Goal: Information Seeking & Learning: Learn about a topic

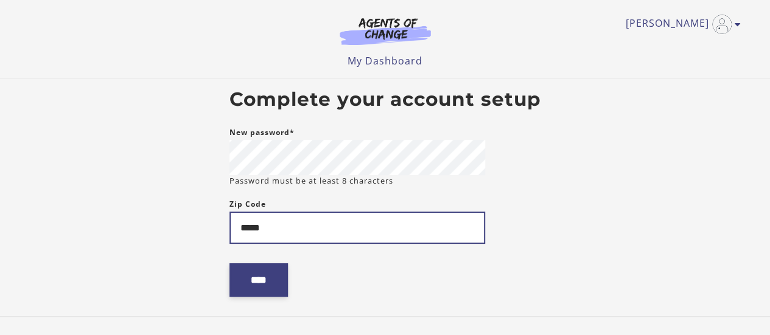
type input "*****"
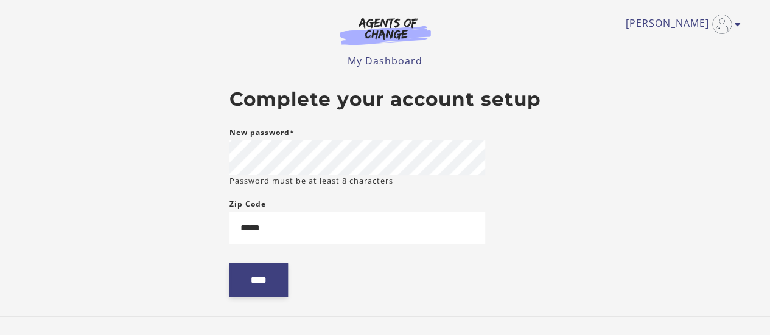
click at [266, 281] on input "****" at bounding box center [258, 279] width 58 height 33
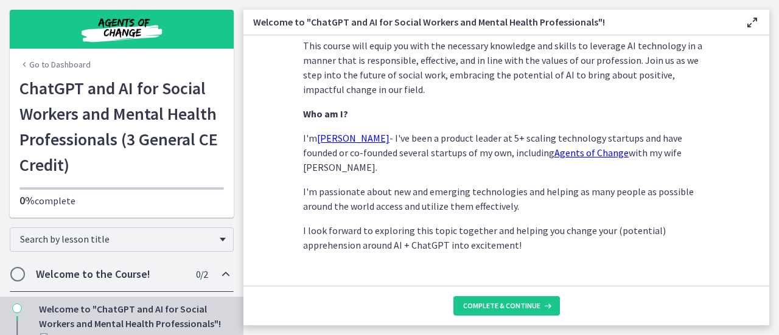
scroll to position [678, 0]
click at [517, 312] on button "Complete & continue" at bounding box center [506, 305] width 106 height 19
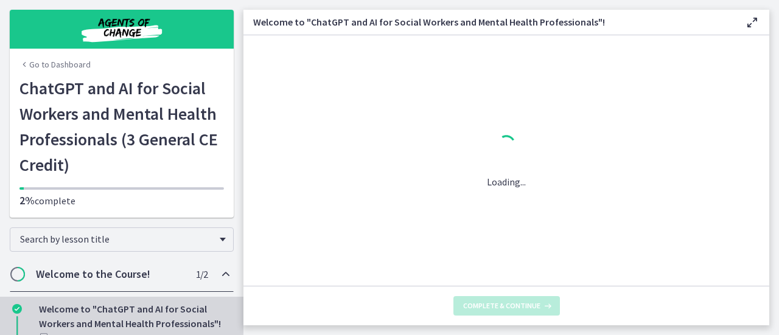
scroll to position [0, 0]
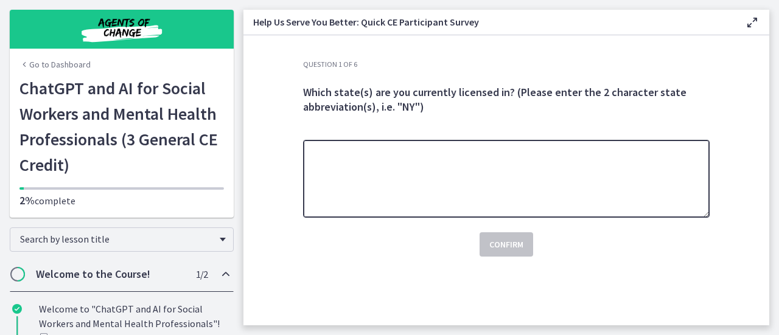
click at [452, 175] on textarea at bounding box center [506, 179] width 406 height 78
type textarea "**"
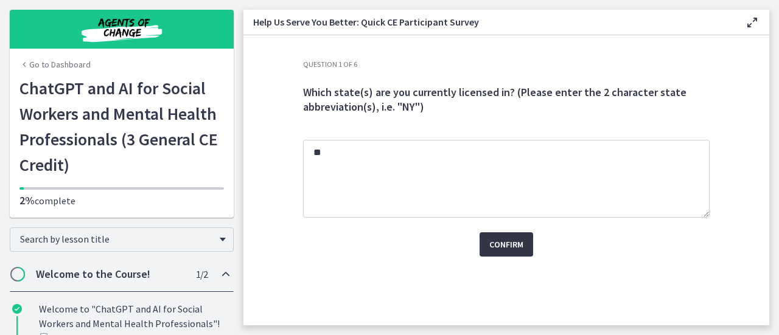
click at [496, 243] on span "Confirm" at bounding box center [506, 244] width 34 height 15
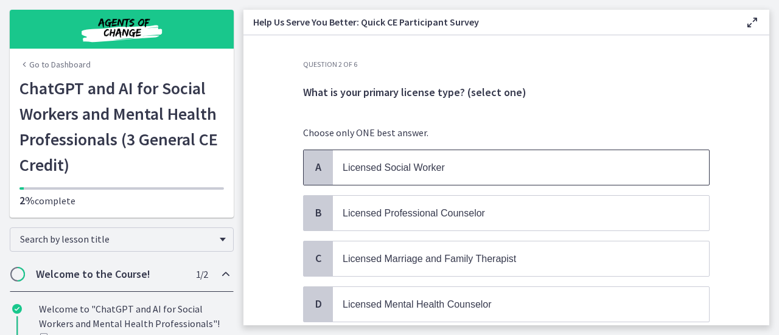
click at [519, 170] on p "Licensed Social Worker" at bounding box center [509, 167] width 332 height 15
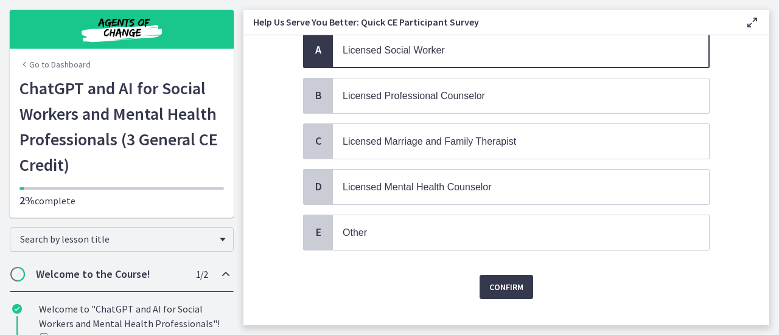
scroll to position [134, 0]
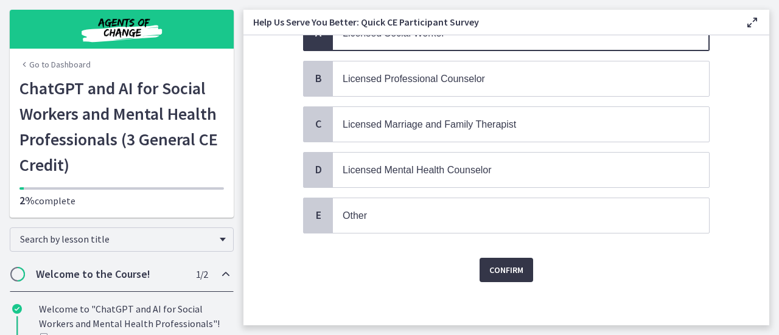
click at [496, 263] on span "Confirm" at bounding box center [506, 270] width 34 height 15
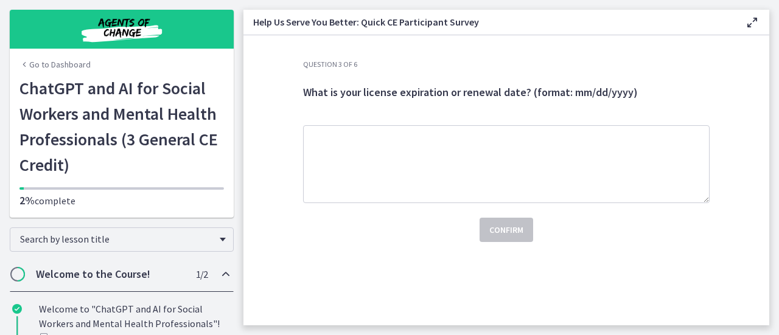
scroll to position [0, 0]
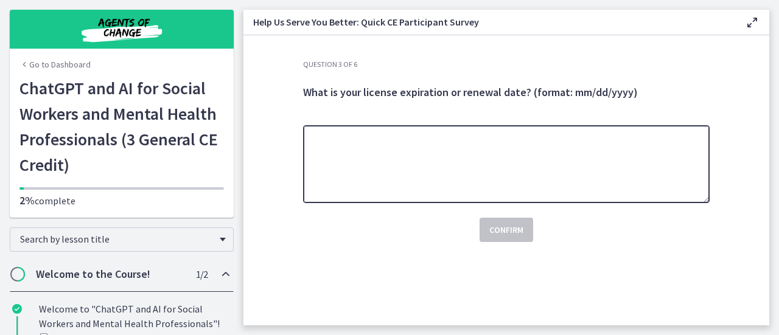
click at [461, 151] on textarea at bounding box center [506, 164] width 406 height 78
type textarea "**********"
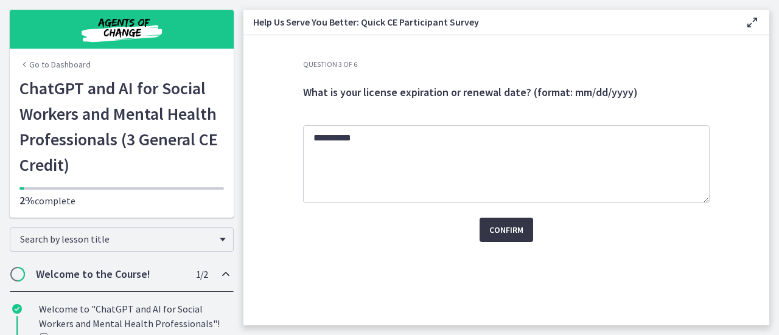
click at [506, 226] on span "Confirm" at bounding box center [506, 230] width 34 height 15
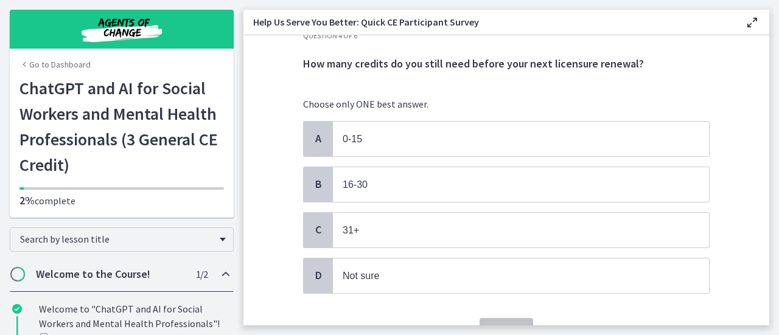
scroll to position [35, 0]
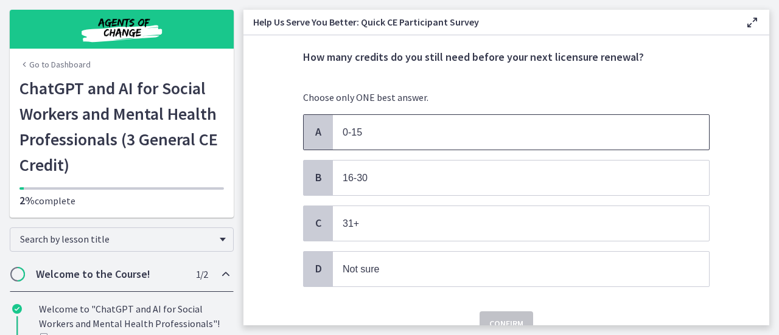
click at [420, 131] on p "0-15" at bounding box center [509, 132] width 332 height 15
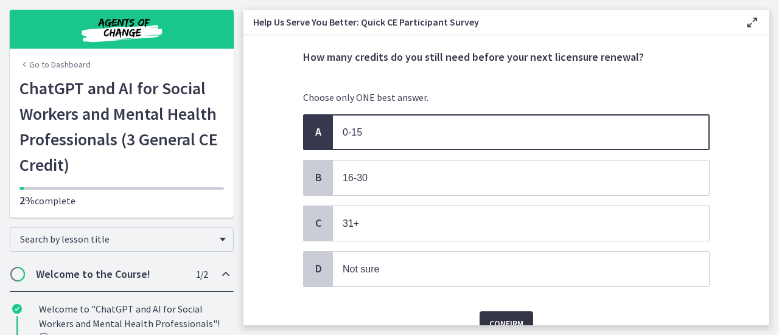
click at [505, 316] on span "Confirm" at bounding box center [506, 323] width 34 height 15
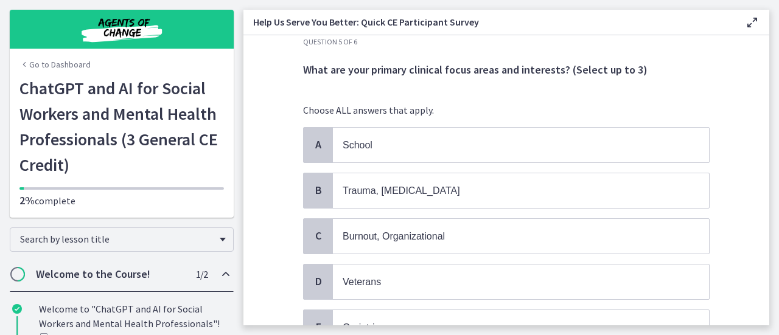
scroll to position [23, 0]
click at [494, 138] on p "School" at bounding box center [509, 144] width 332 height 15
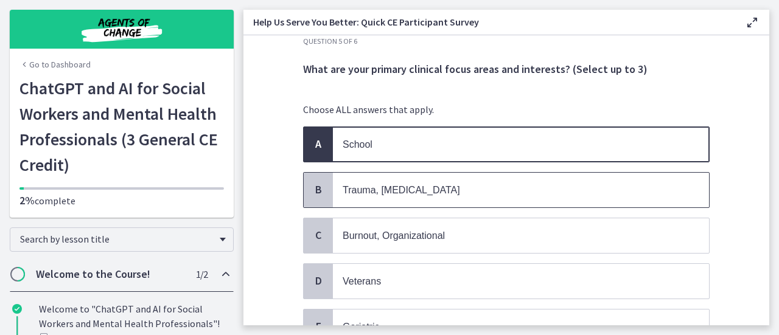
click at [482, 178] on span "Trauma, PTSD" at bounding box center [521, 190] width 376 height 35
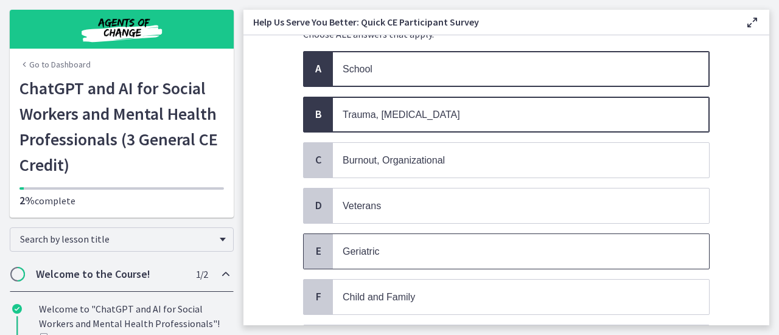
scroll to position [100, 0]
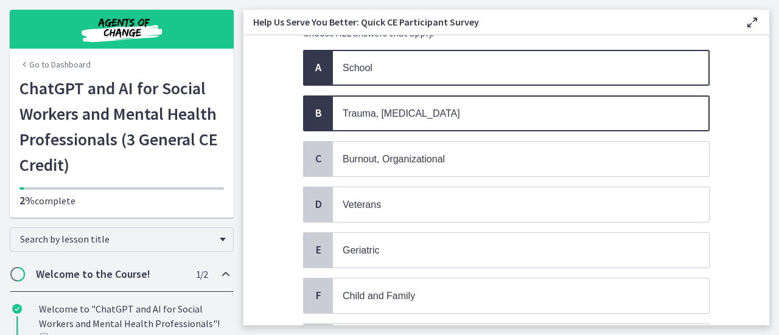
click at [517, 106] on p "Trauma, PTSD" at bounding box center [509, 113] width 332 height 15
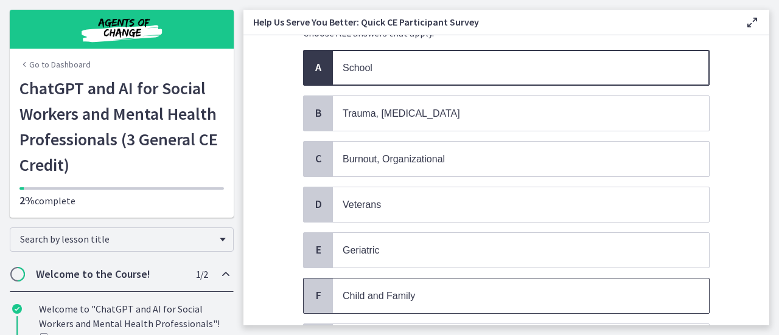
click at [377, 291] on span "Child and Family" at bounding box center [379, 296] width 72 height 10
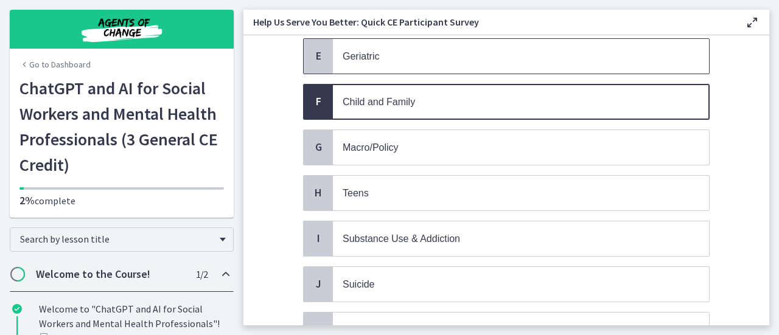
scroll to position [294, 0]
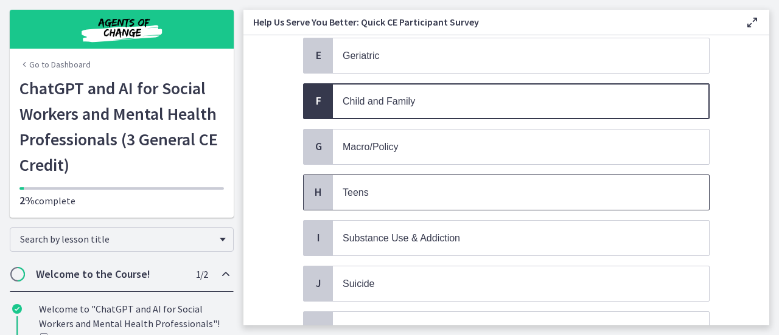
click at [469, 185] on p "Teens" at bounding box center [509, 192] width 332 height 15
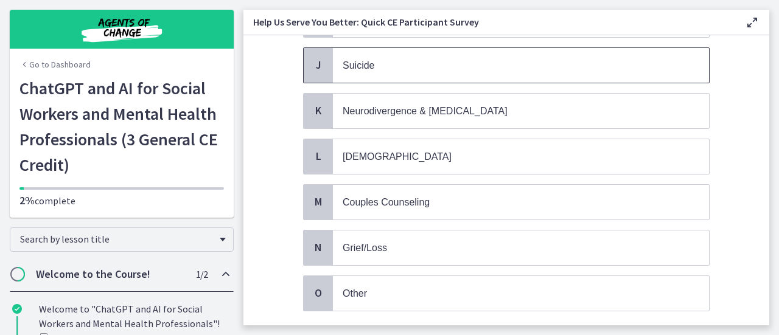
scroll to position [575, 0]
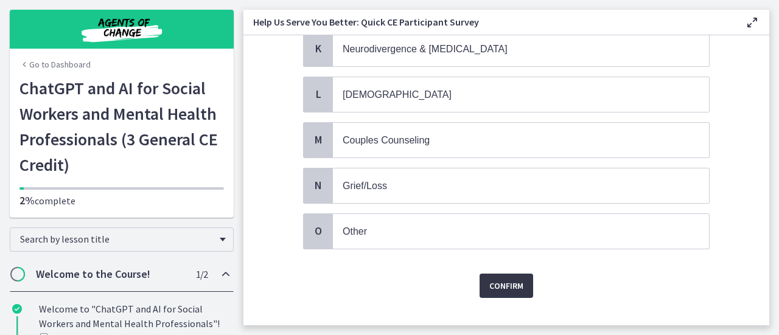
click at [492, 279] on span "Confirm" at bounding box center [506, 286] width 34 height 15
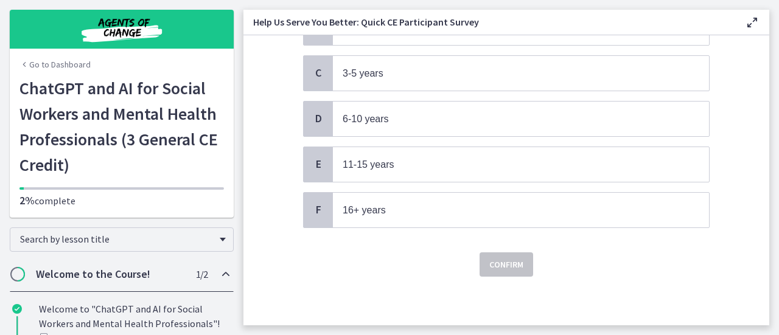
scroll to position [0, 0]
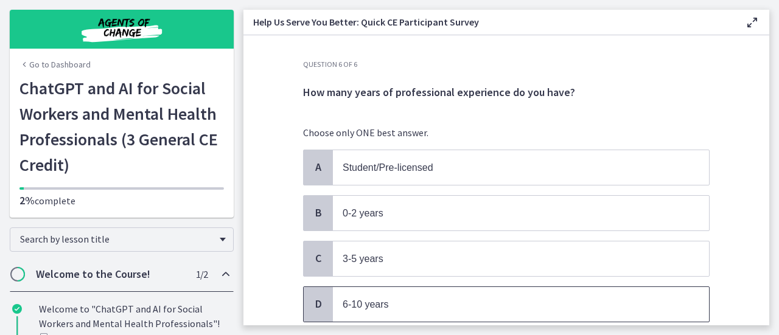
click at [449, 300] on p "6-10 years" at bounding box center [509, 304] width 332 height 15
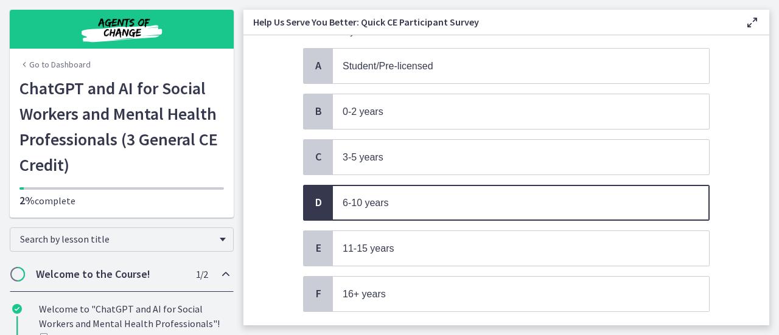
scroll to position [116, 0]
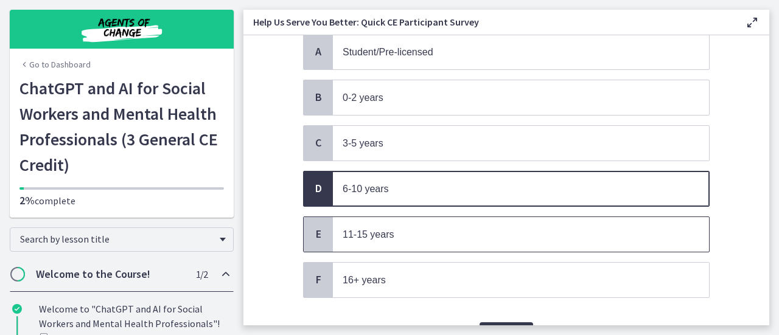
click at [479, 227] on p "11-15 years" at bounding box center [509, 234] width 332 height 15
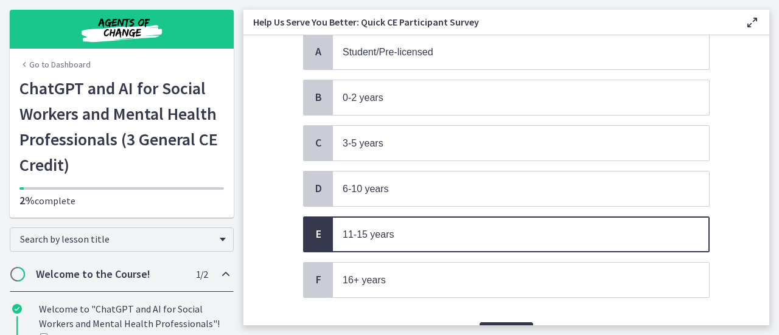
click at [496, 322] on button "Confirm" at bounding box center [506, 334] width 54 height 24
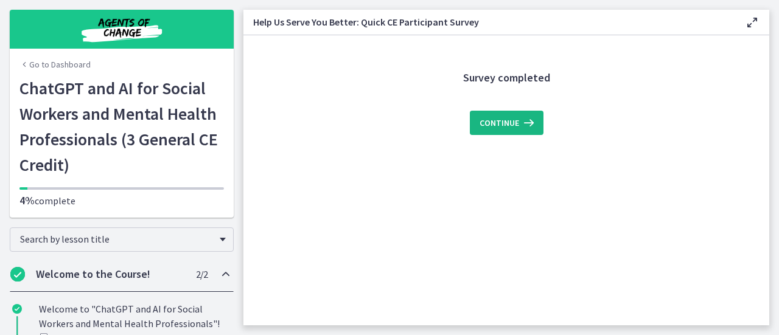
scroll to position [0, 0]
click at [508, 114] on button "Continue" at bounding box center [507, 123] width 74 height 24
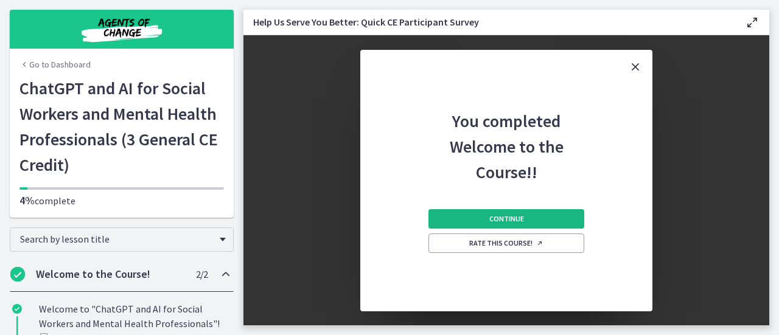
click at [510, 220] on span "Continue" at bounding box center [506, 219] width 35 height 10
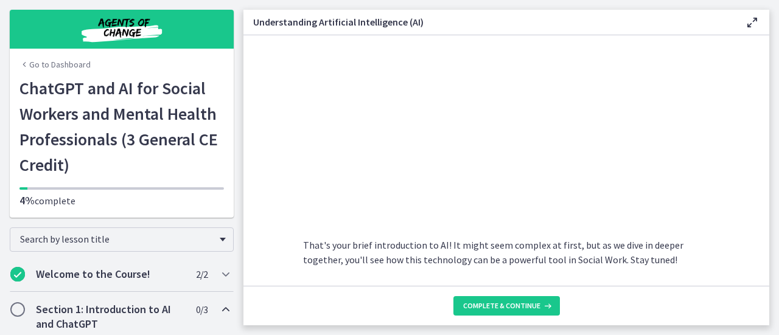
scroll to position [607, 0]
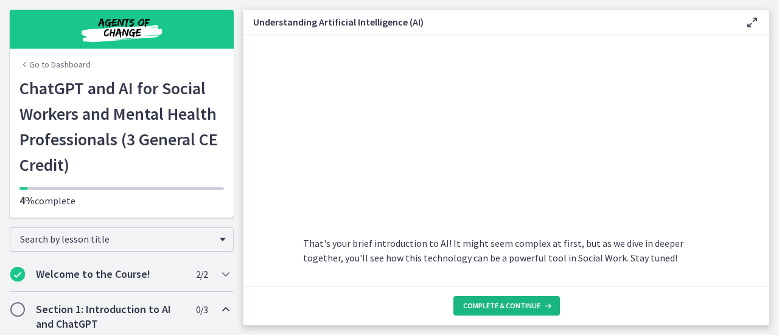
click at [541, 306] on icon at bounding box center [546, 306] width 12 height 10
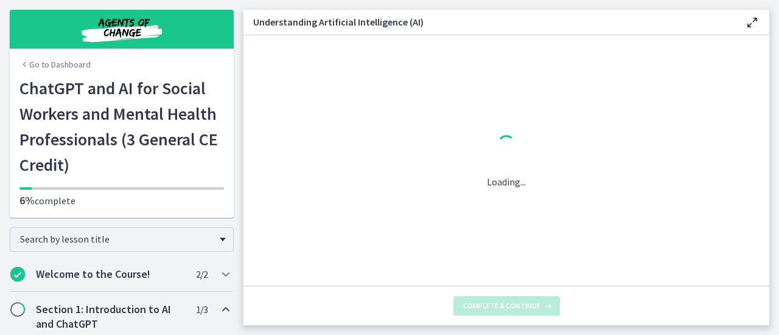
scroll to position [0, 0]
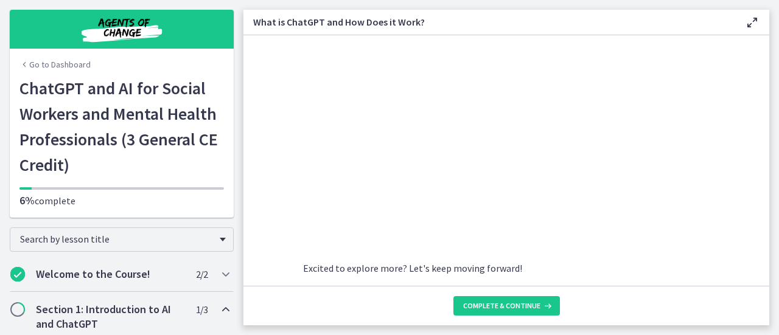
scroll to position [679, 0]
click at [529, 307] on span "Complete & continue" at bounding box center [501, 306] width 77 height 10
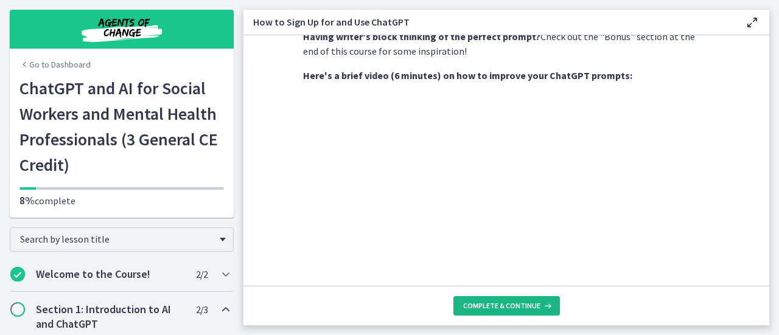
click at [521, 298] on button "Complete & continue" at bounding box center [506, 305] width 106 height 19
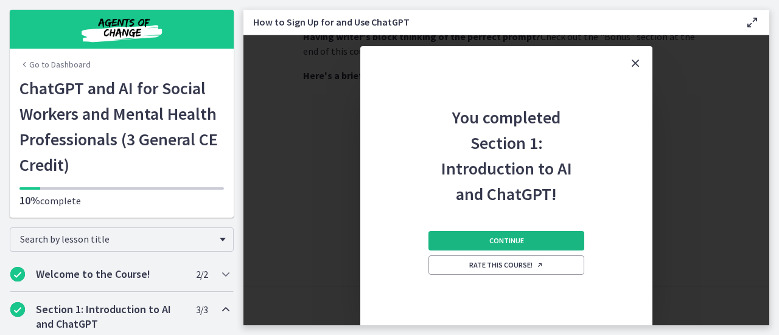
click at [526, 239] on button "Continue" at bounding box center [506, 240] width 156 height 19
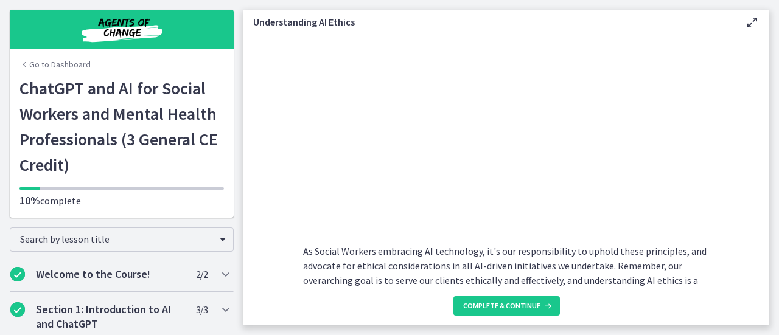
scroll to position [627, 0]
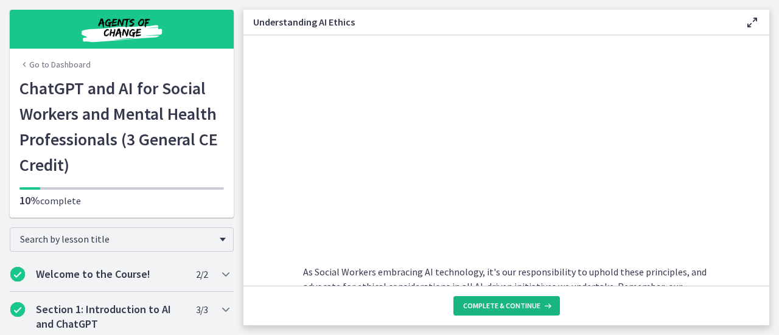
click at [510, 313] on button "Complete & continue" at bounding box center [506, 305] width 106 height 19
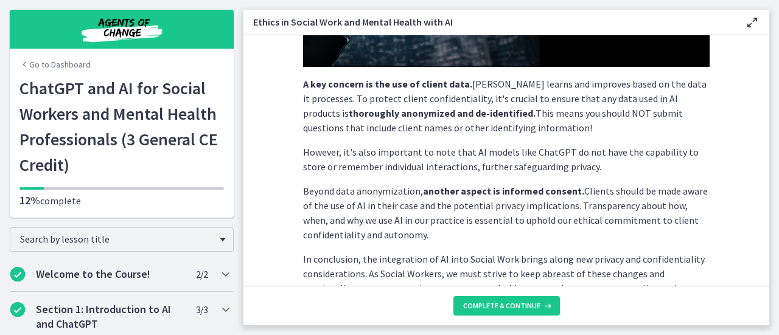
scroll to position [420, 0]
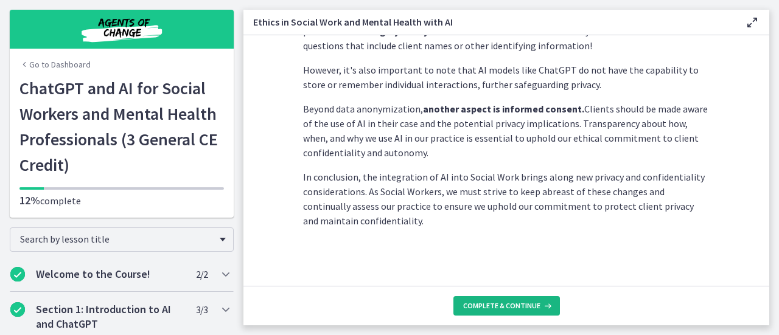
click at [516, 304] on span "Complete & continue" at bounding box center [501, 306] width 77 height 10
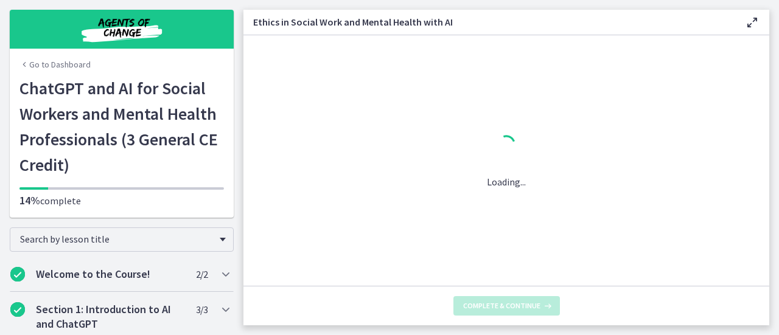
scroll to position [0, 0]
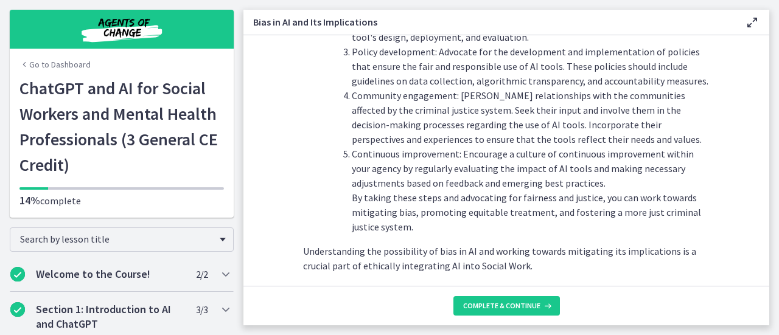
scroll to position [1476, 0]
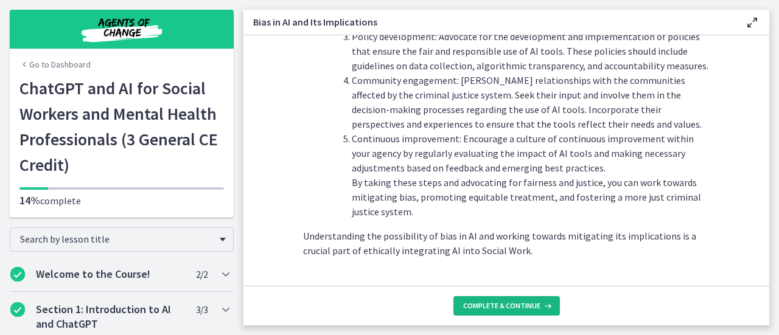
click at [521, 307] on span "Complete & continue" at bounding box center [501, 306] width 77 height 10
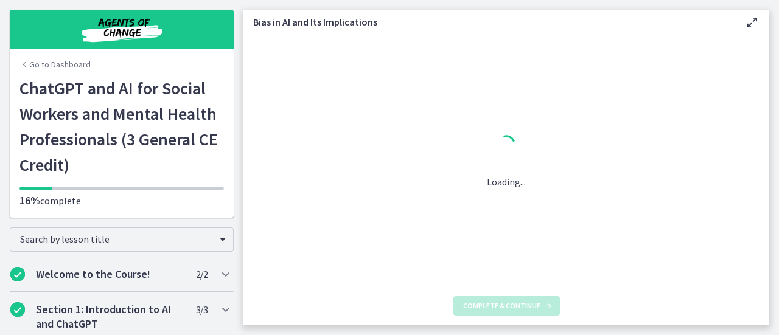
scroll to position [0, 0]
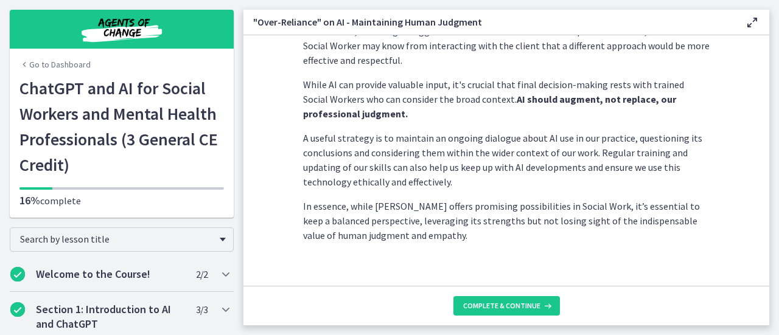
scroll to position [414, 0]
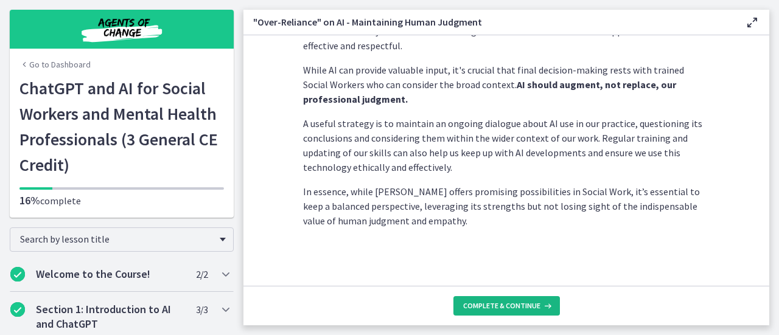
click at [510, 298] on button "Complete & continue" at bounding box center [506, 305] width 106 height 19
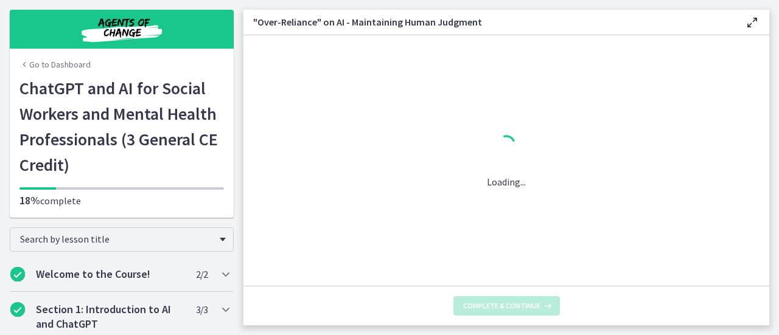
scroll to position [0, 0]
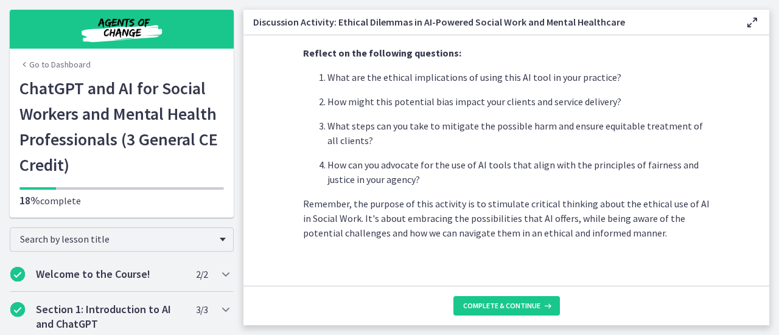
scroll to position [420, 0]
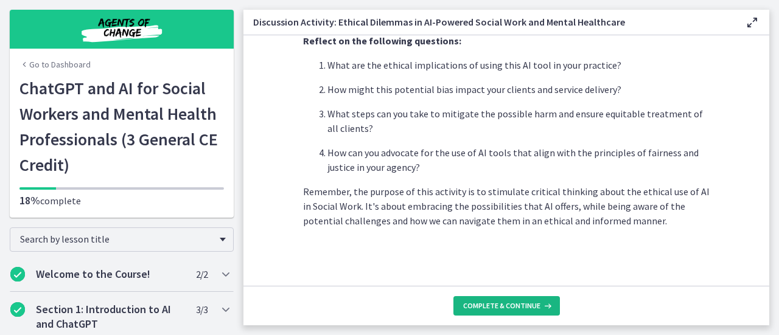
click at [525, 301] on span "Complete & continue" at bounding box center [501, 306] width 77 height 10
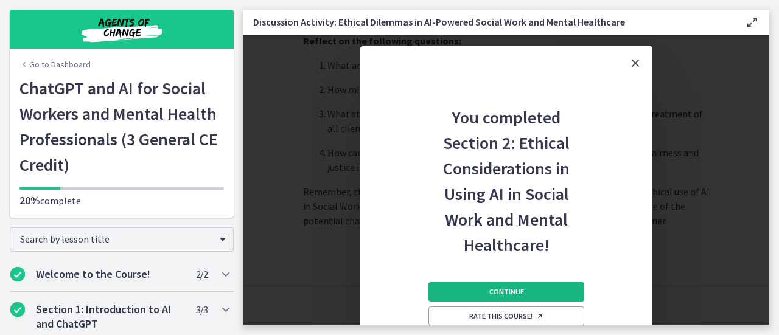
click at [540, 293] on button "Continue" at bounding box center [506, 291] width 156 height 19
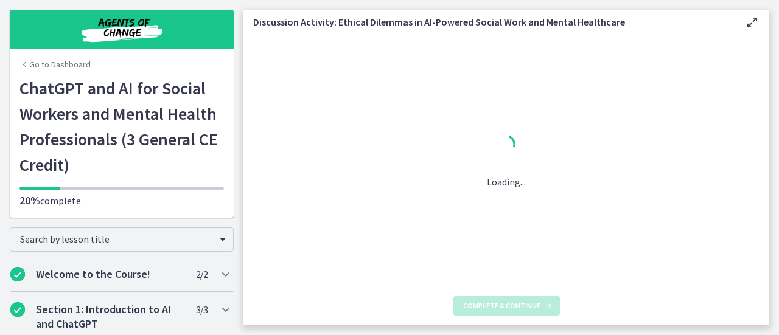
scroll to position [0, 0]
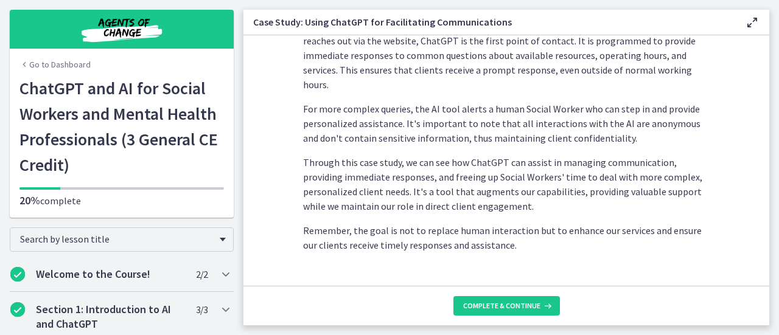
scroll to position [423, 0]
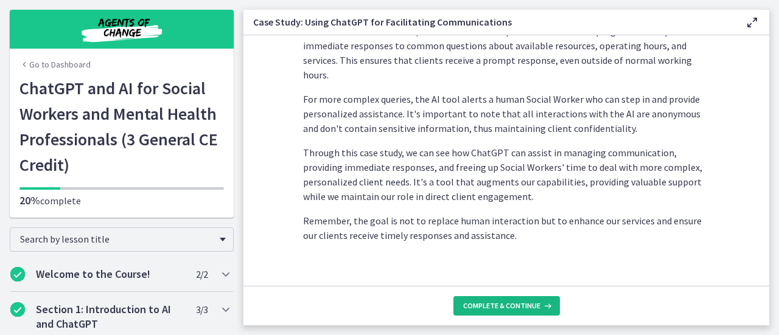
click at [532, 310] on span "Complete & continue" at bounding box center [501, 306] width 77 height 10
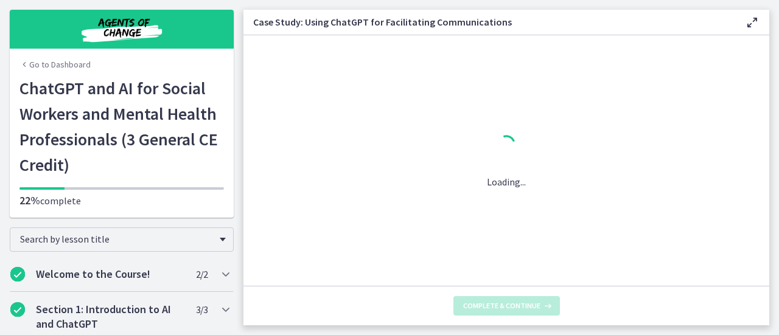
scroll to position [0, 0]
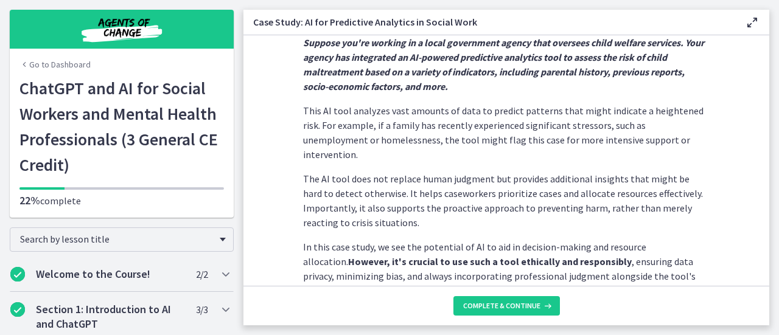
scroll to position [353, 0]
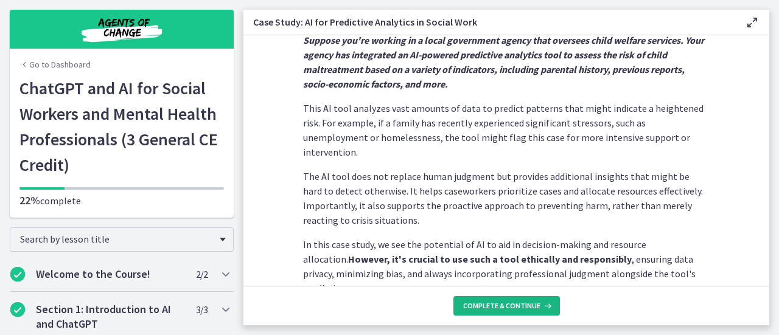
click at [534, 307] on span "Complete & continue" at bounding box center [501, 306] width 77 height 10
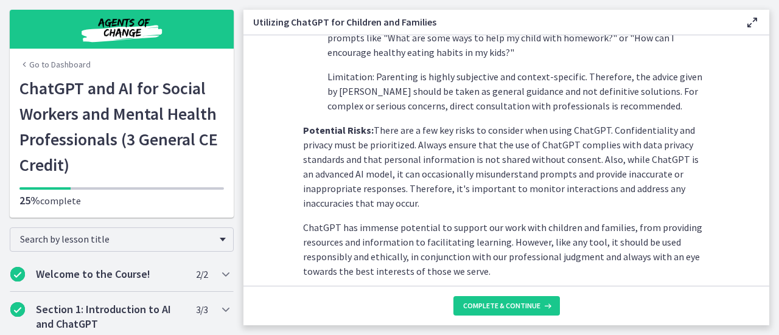
scroll to position [649, 0]
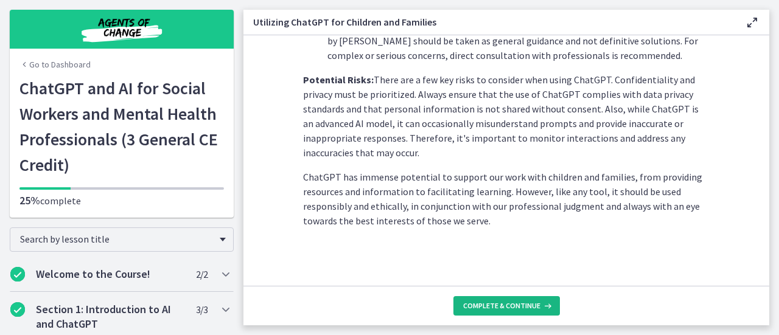
click at [498, 309] on span "Complete & continue" at bounding box center [501, 306] width 77 height 10
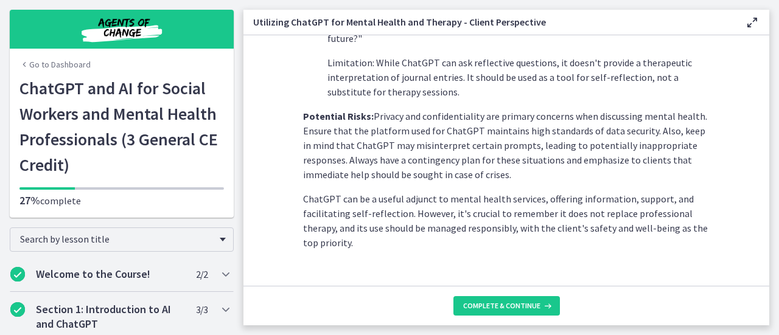
scroll to position [618, 0]
click at [541, 304] on icon at bounding box center [546, 306] width 12 height 10
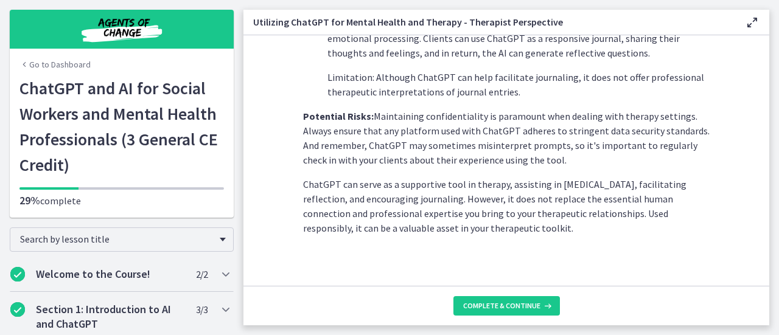
scroll to position [587, 0]
click at [522, 307] on span "Complete & continue" at bounding box center [501, 306] width 77 height 10
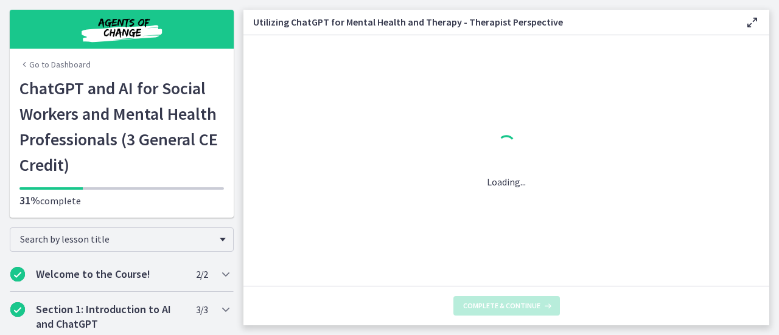
scroll to position [0, 0]
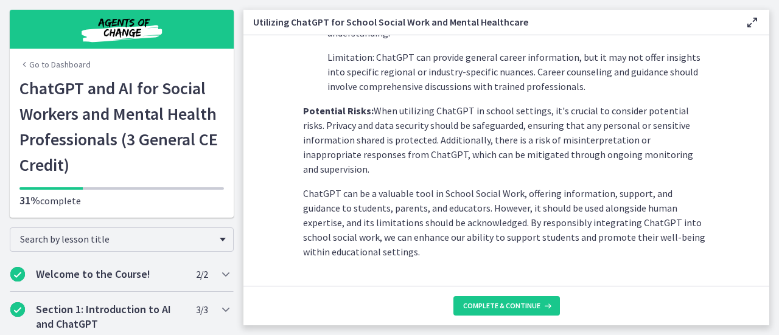
scroll to position [654, 0]
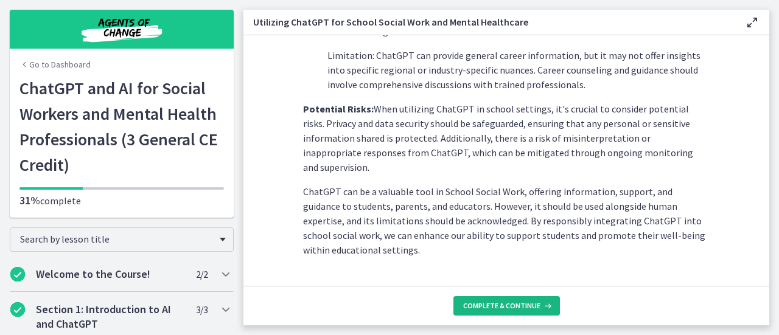
click at [507, 311] on button "Complete & continue" at bounding box center [506, 305] width 106 height 19
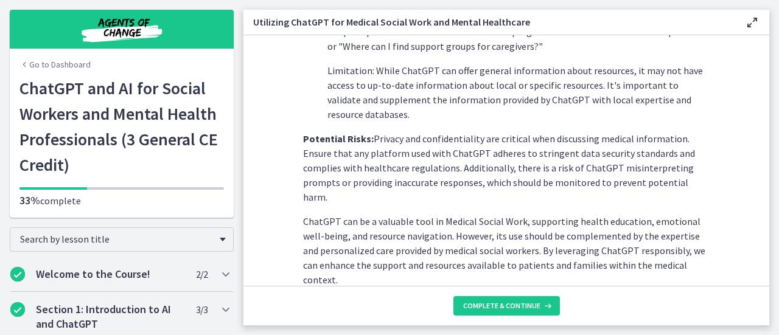
scroll to position [610, 0]
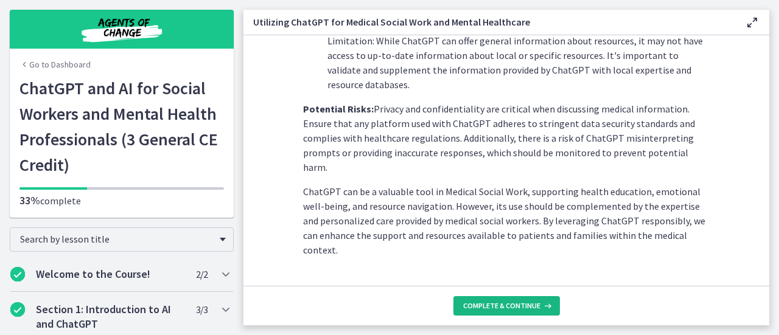
click at [515, 305] on span "Complete & continue" at bounding box center [501, 306] width 77 height 10
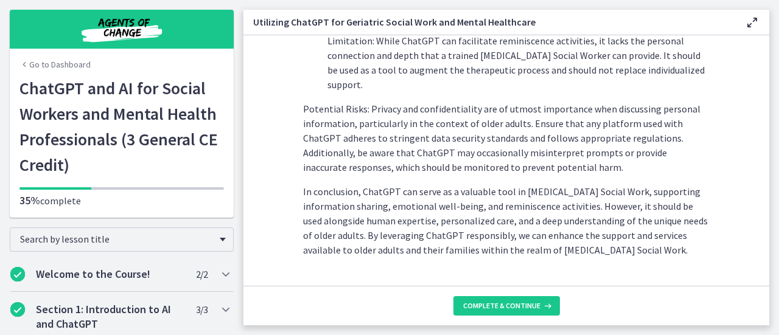
scroll to position [669, 0]
click at [518, 311] on span "Complete & continue" at bounding box center [501, 306] width 77 height 10
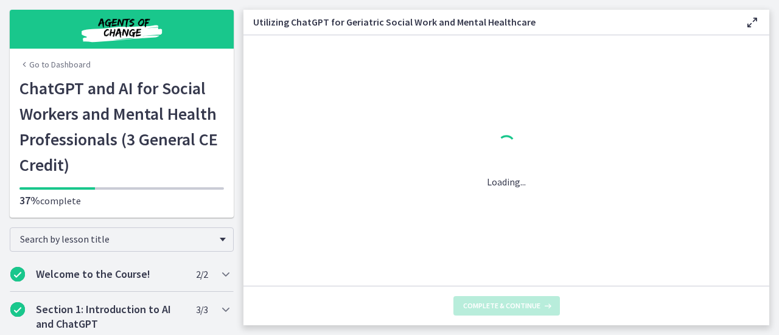
scroll to position [0, 0]
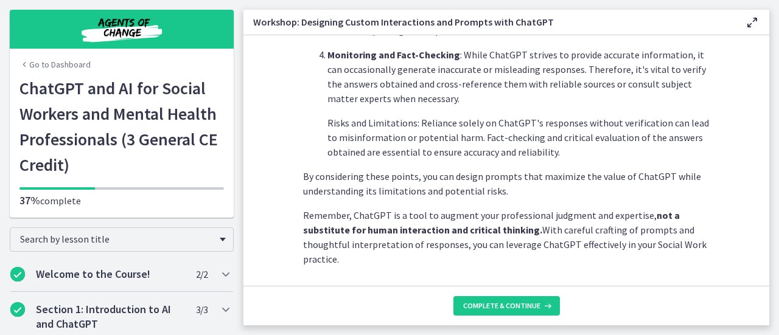
scroll to position [771, 0]
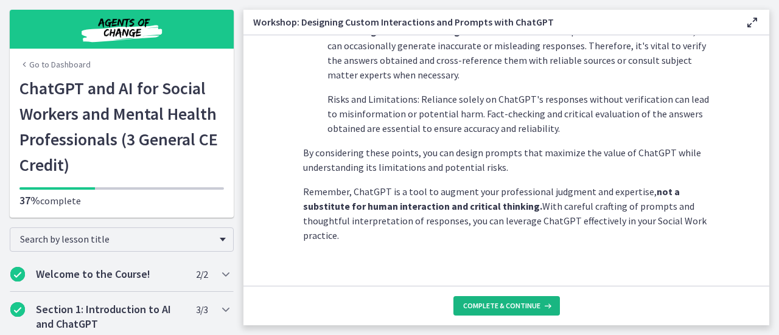
click at [522, 301] on span "Complete & continue" at bounding box center [501, 306] width 77 height 10
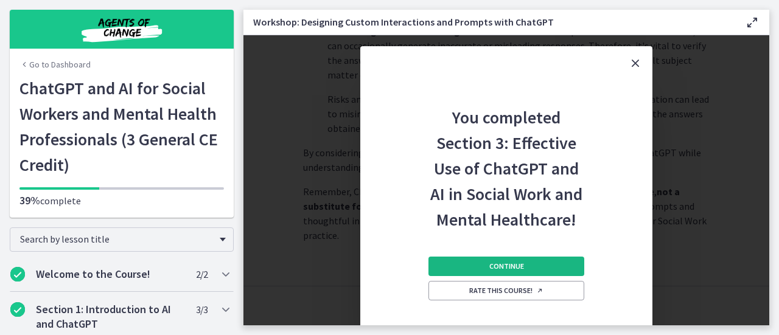
click at [513, 267] on span "Continue" at bounding box center [506, 267] width 35 height 10
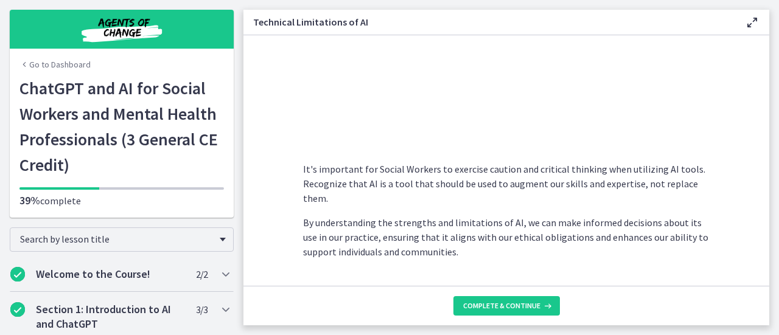
scroll to position [980, 0]
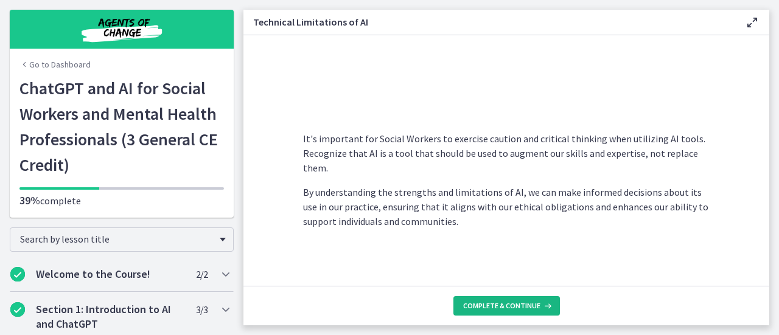
click at [513, 314] on button "Complete & continue" at bounding box center [506, 305] width 106 height 19
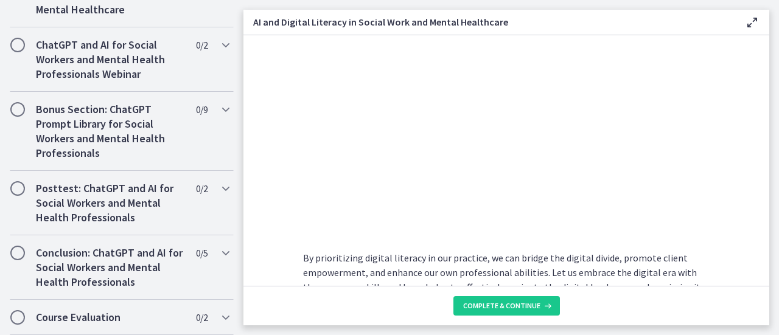
scroll to position [1145, 0]
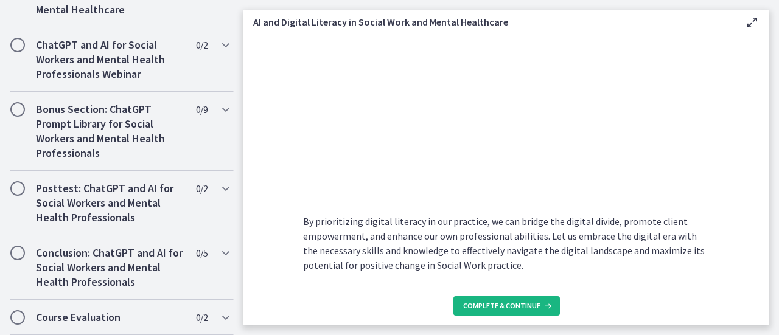
click at [515, 309] on span "Complete & continue" at bounding box center [501, 306] width 77 height 10
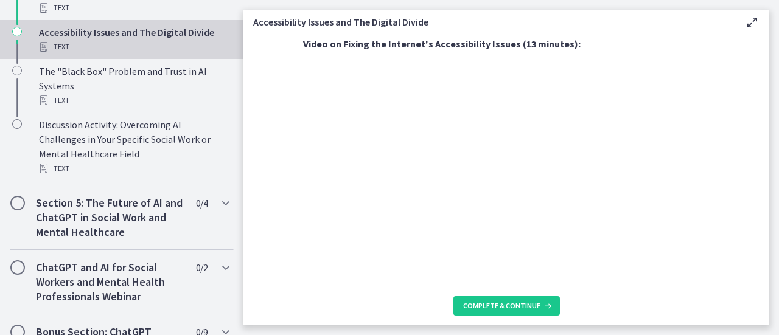
scroll to position [629, 0]
click at [745, 157] on section "As Social Workers, it is crucial to recognize and address these challenges to e…" at bounding box center [506, 160] width 526 height 251
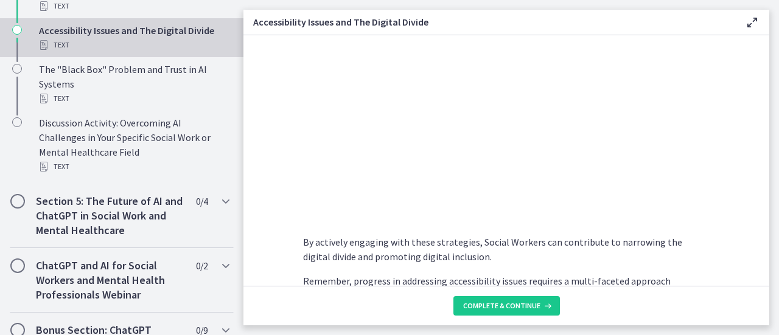
scroll to position [1046, 0]
click at [525, 313] on button "Complete & continue" at bounding box center [506, 305] width 106 height 19
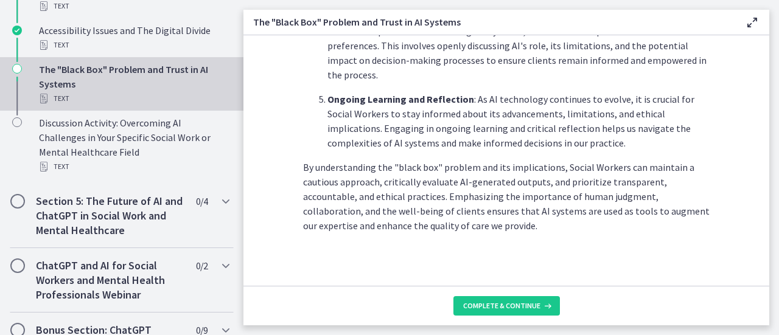
scroll to position [712, 0]
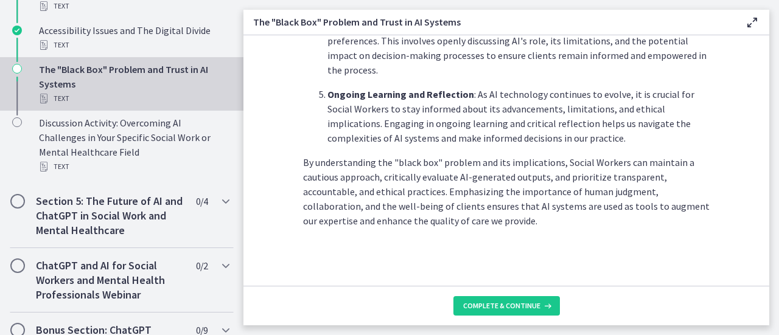
click at [534, 322] on footer "Complete & continue" at bounding box center [506, 306] width 526 height 40
click at [535, 310] on span "Complete & continue" at bounding box center [501, 306] width 77 height 10
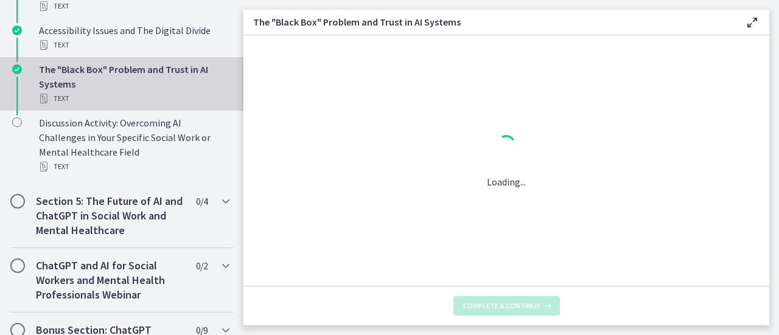
scroll to position [0, 0]
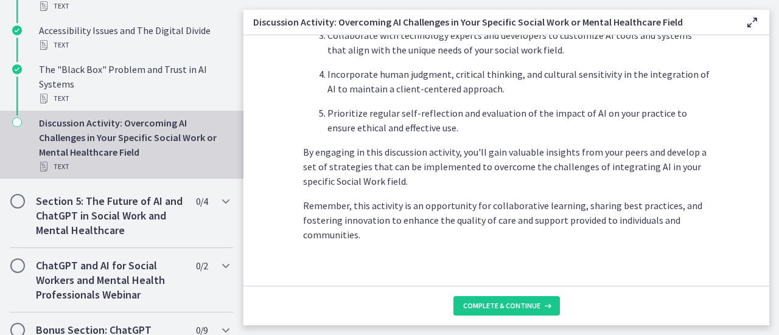
scroll to position [858, 0]
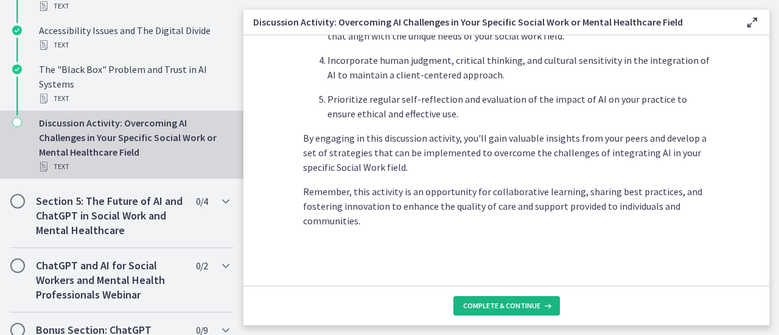
click at [527, 298] on button "Complete & continue" at bounding box center [506, 305] width 106 height 19
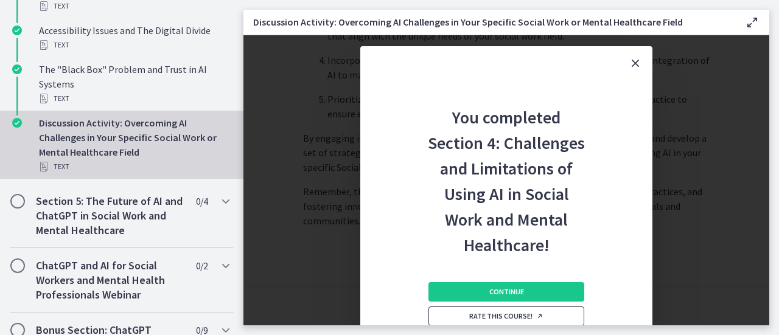
click at [538, 309] on link "Rate this course!" at bounding box center [506, 316] width 156 height 19
click at [562, 294] on button "Continue" at bounding box center [506, 291] width 156 height 19
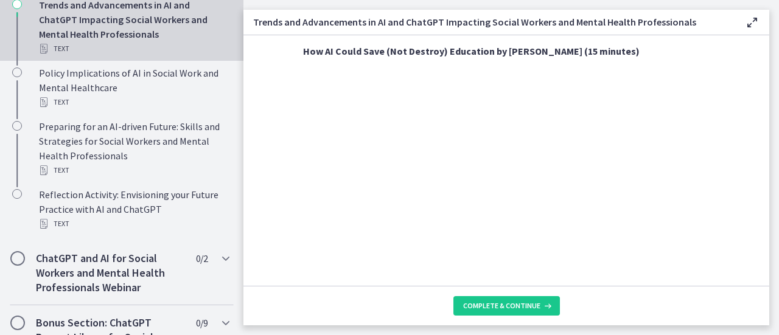
scroll to position [901, 0]
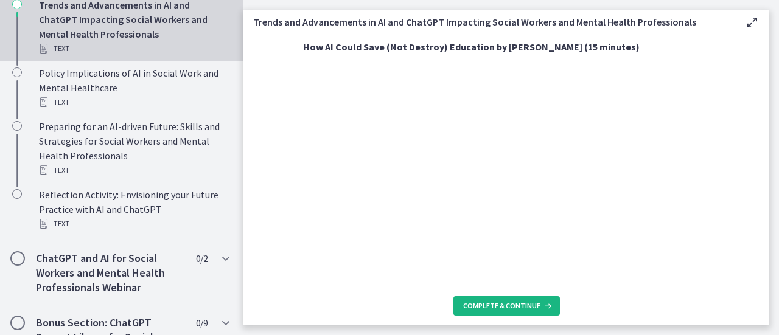
click at [518, 315] on button "Complete & continue" at bounding box center [506, 305] width 106 height 19
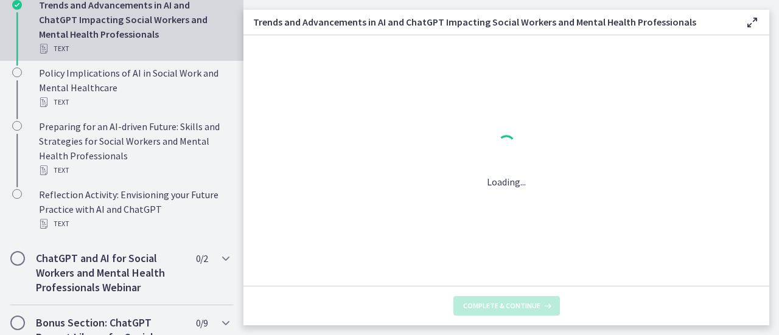
scroll to position [0, 0]
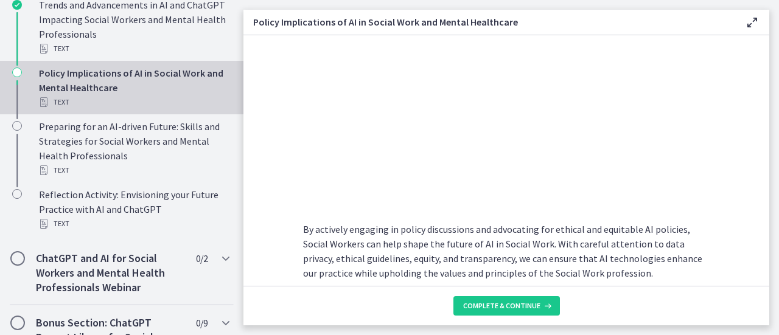
scroll to position [1168, 0]
click at [545, 315] on button "Complete & continue" at bounding box center [506, 305] width 106 height 19
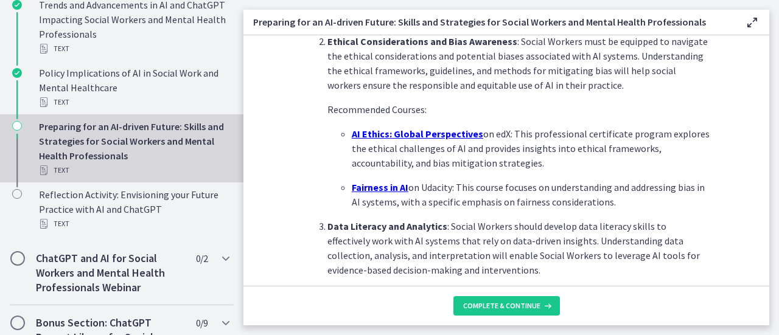
scroll to position [490, 0]
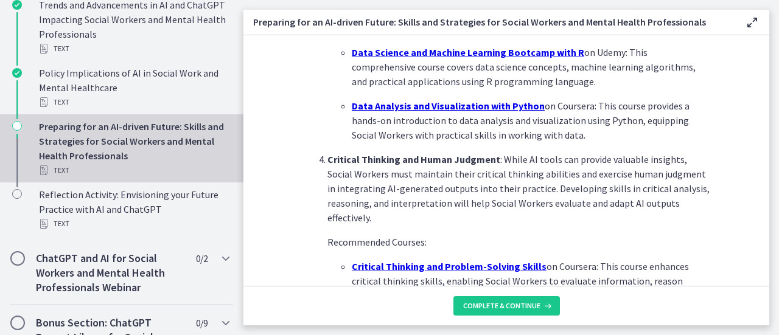
click at [723, 262] on section "As AI technology continues to evolve, it is crucial for Social Workers to acqui…" at bounding box center [506, 160] width 526 height 251
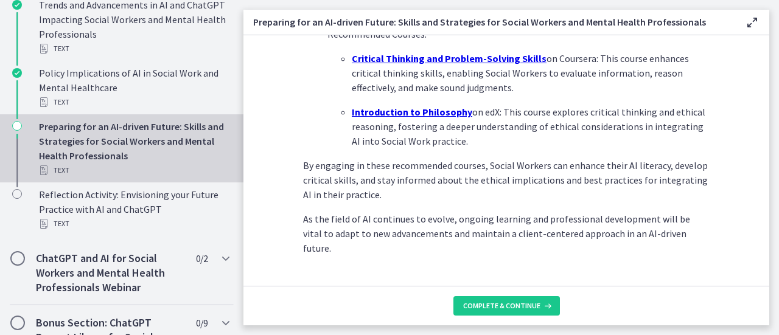
scroll to position [975, 0]
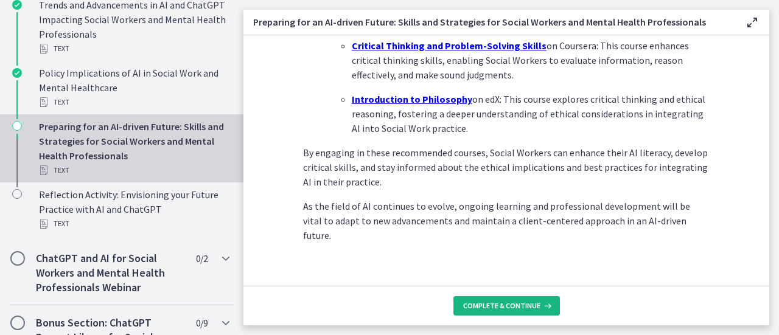
click at [550, 311] on button "Complete & continue" at bounding box center [506, 305] width 106 height 19
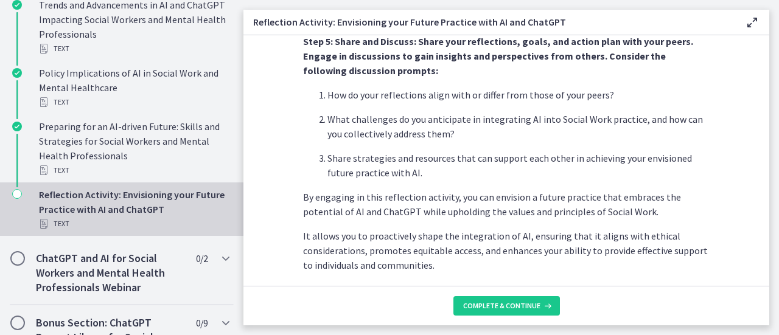
scroll to position [1141, 0]
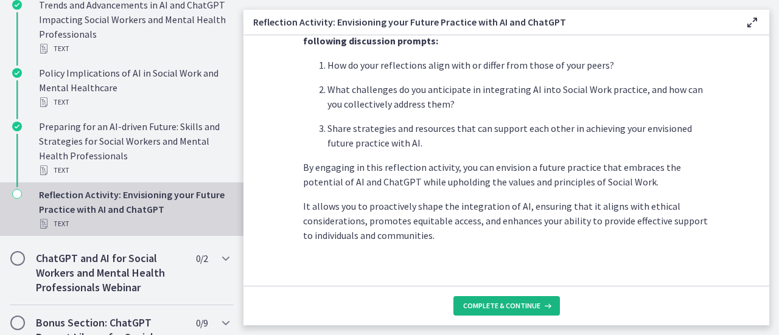
click at [555, 315] on button "Complete & continue" at bounding box center [506, 305] width 106 height 19
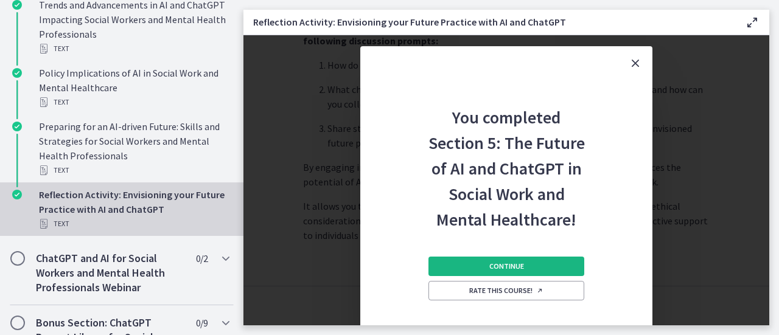
click at [557, 260] on button "Continue" at bounding box center [506, 266] width 156 height 19
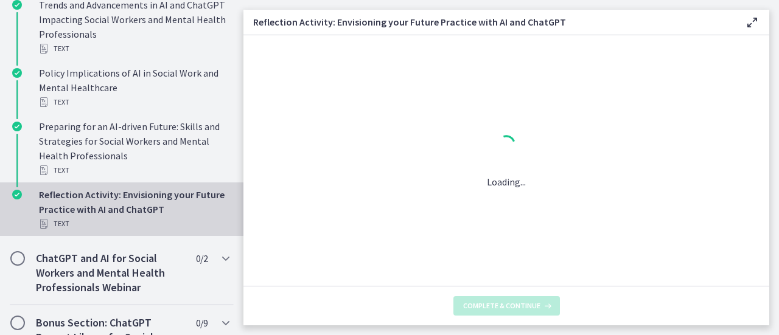
scroll to position [0, 0]
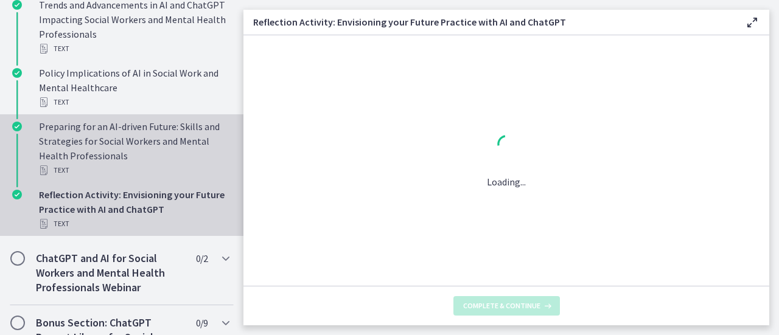
click at [174, 155] on div "Preparing for an AI-driven Future: Skills and Strategies for Social Workers and…" at bounding box center [134, 148] width 190 height 58
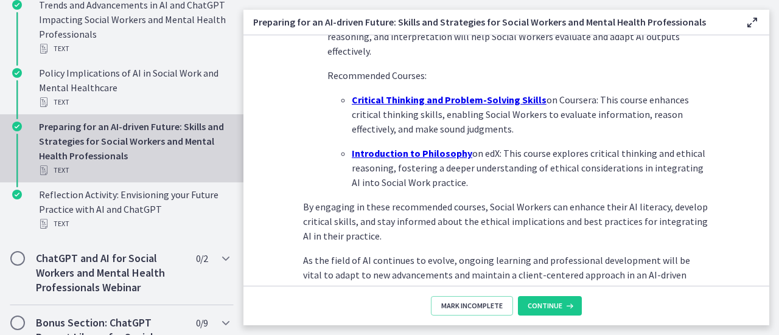
scroll to position [975, 0]
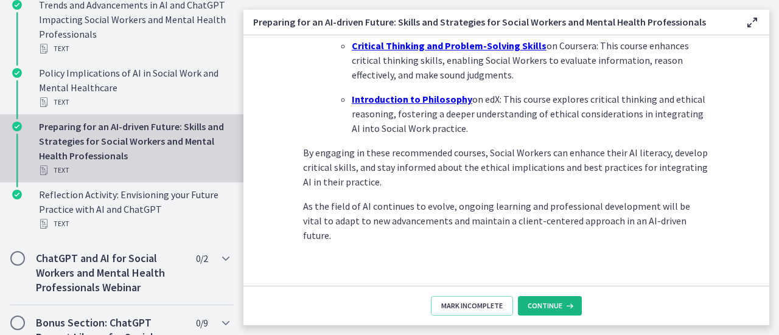
click at [554, 310] on span "Continue" at bounding box center [544, 306] width 35 height 10
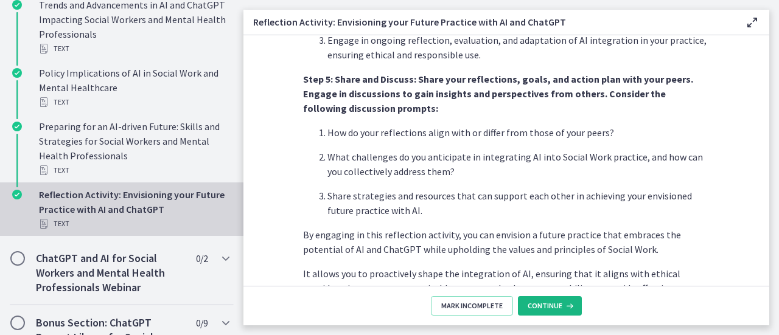
scroll to position [1141, 0]
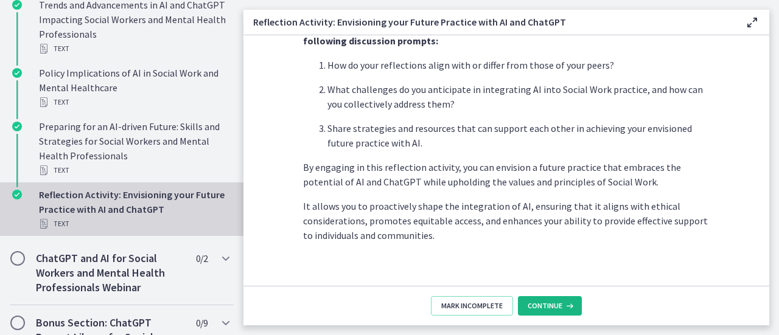
click at [569, 303] on icon at bounding box center [568, 306] width 12 height 10
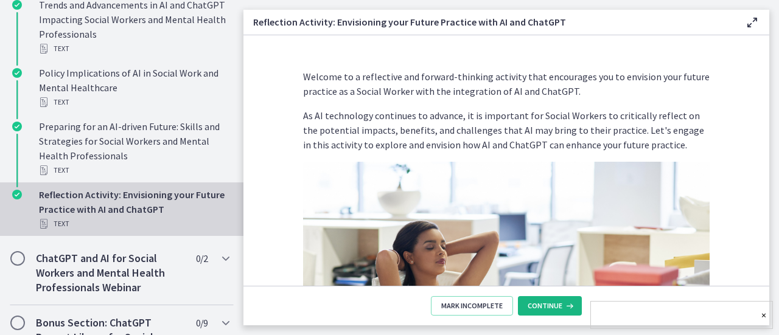
click at [560, 310] on span "Continue" at bounding box center [544, 306] width 35 height 10
click at [537, 305] on span "Continue" at bounding box center [544, 306] width 35 height 10
click at [550, 310] on span "Continue" at bounding box center [544, 306] width 35 height 10
click at [563, 312] on button "Continue" at bounding box center [550, 305] width 64 height 19
click at [556, 304] on span "Continue" at bounding box center [544, 306] width 35 height 10
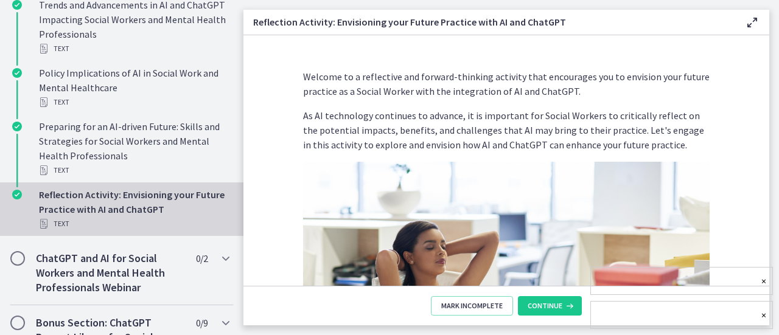
click at [756, 315] on div "×" at bounding box center [681, 315] width 183 height 28
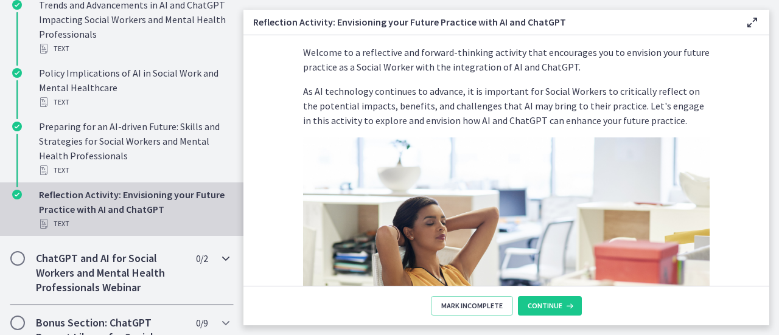
click at [63, 280] on h2 "ChatGPT and AI for Social Workers and Mental Health Professionals Webinar" at bounding box center [110, 273] width 148 height 44
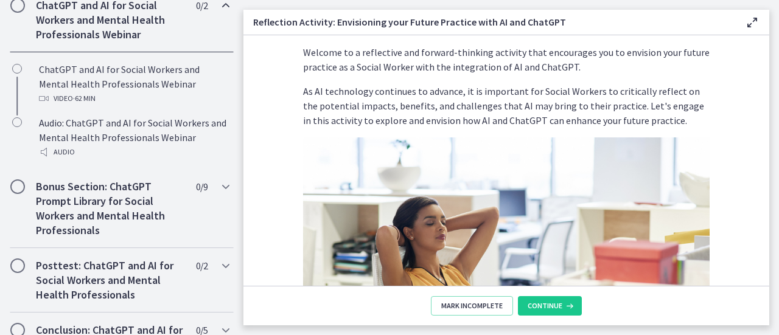
click at [58, 35] on h2 "ChatGPT and AI for Social Workers and Mental Health Professionals Webinar" at bounding box center [110, 20] width 148 height 44
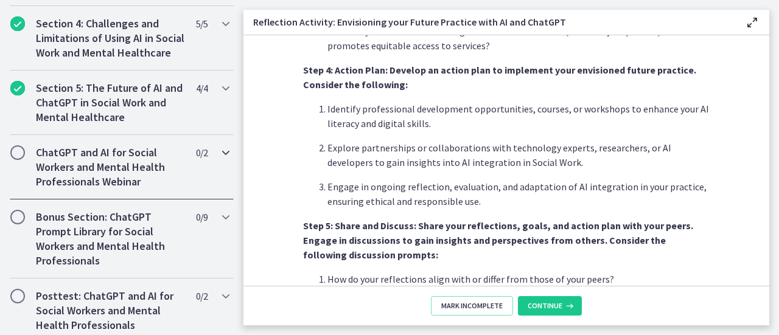
scroll to position [927, 0]
click at [567, 308] on icon at bounding box center [568, 306] width 12 height 10
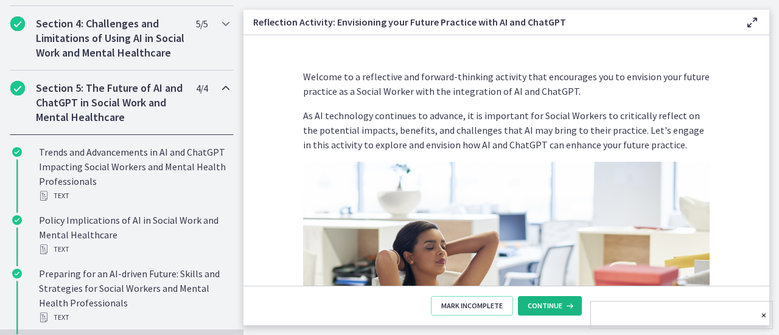
click at [553, 312] on button "Continue" at bounding box center [550, 305] width 64 height 19
click at [551, 309] on span "Continue" at bounding box center [544, 306] width 35 height 10
click at [550, 313] on button "Continue" at bounding box center [550, 305] width 64 height 19
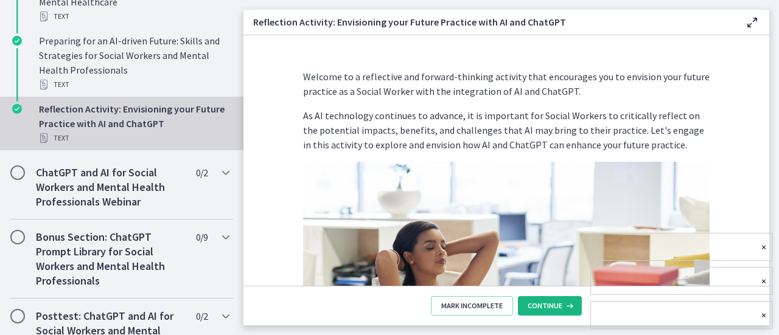
scroll to position [739, 0]
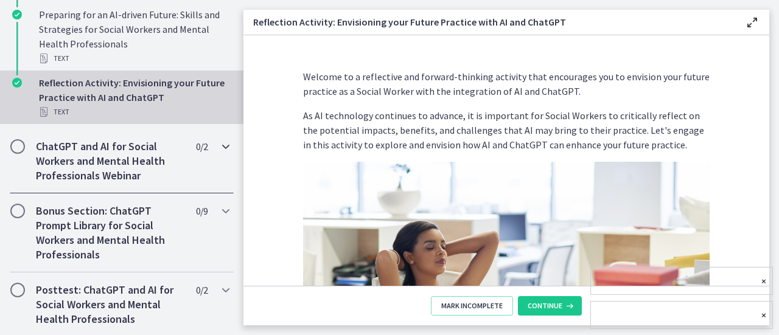
click at [207, 165] on div "ChatGPT and AI for Social Workers and Mental Health Professionals Webinar 0 / 2…" at bounding box center [122, 161] width 224 height 64
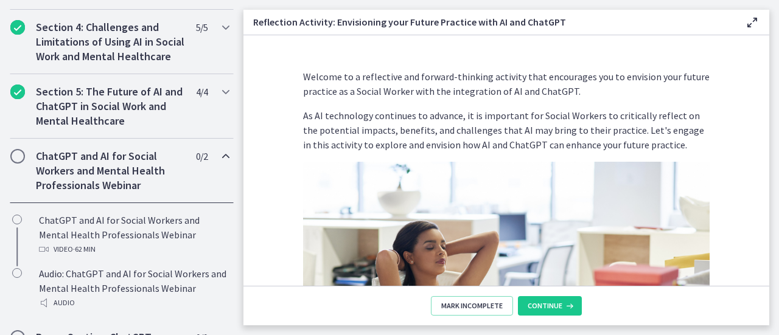
scroll to position [475, 0]
click at [31, 168] on div "ChatGPT and AI for Social Workers and Mental Health Professionals Webinar 0 / 2…" at bounding box center [122, 172] width 224 height 64
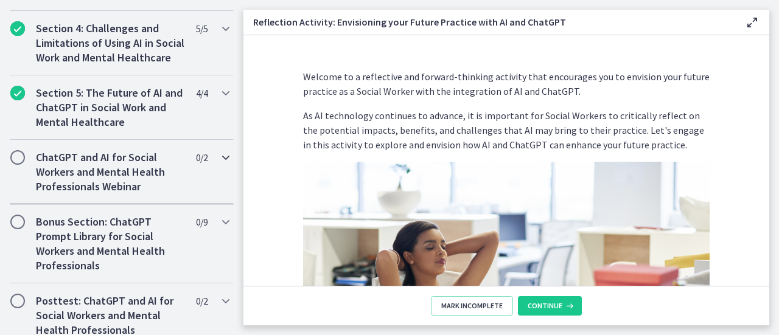
click at [94, 180] on h2 "ChatGPT and AI for Social Workers and Mental Health Professionals Webinar" at bounding box center [110, 172] width 148 height 44
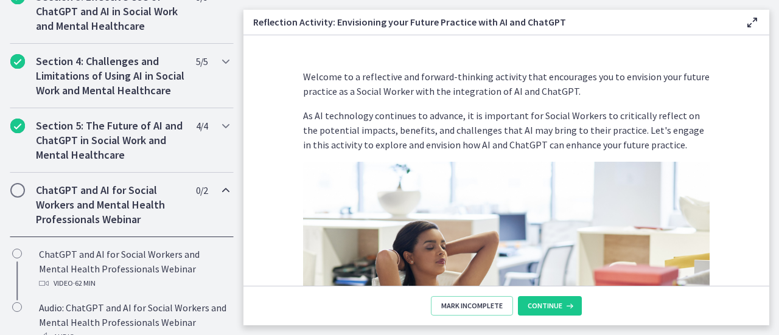
scroll to position [442, 0]
click at [157, 156] on h2 "Section 5: The Future of AI and ChatGPT in Social Work and Mental Healthcare" at bounding box center [110, 141] width 148 height 44
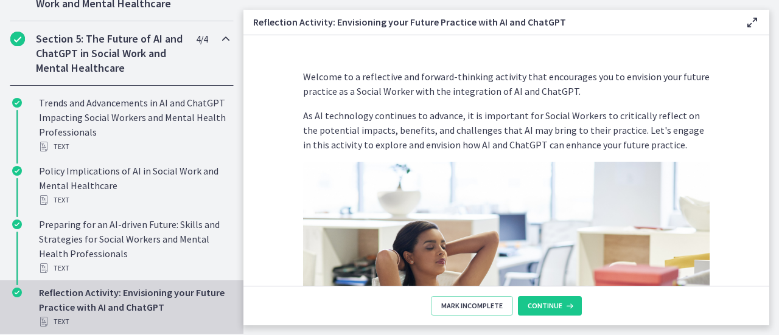
scroll to position [582, 0]
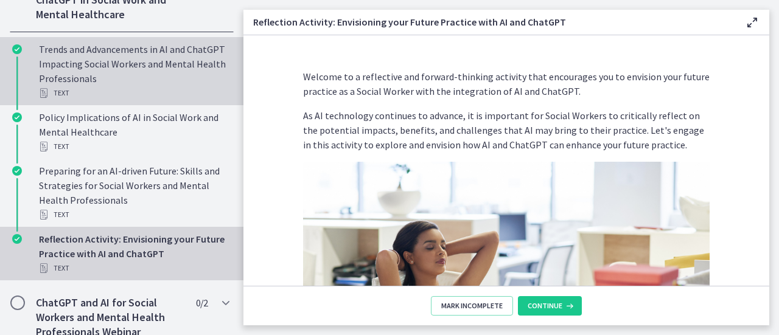
click at [156, 90] on div "Trends and Advancements in AI and ChatGPT Impacting Social Workers and Mental H…" at bounding box center [134, 71] width 190 height 58
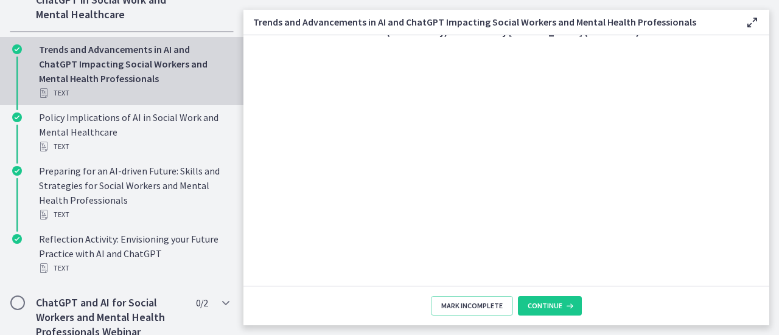
scroll to position [920, 0]
click at [558, 307] on span "Continue" at bounding box center [544, 306] width 35 height 10
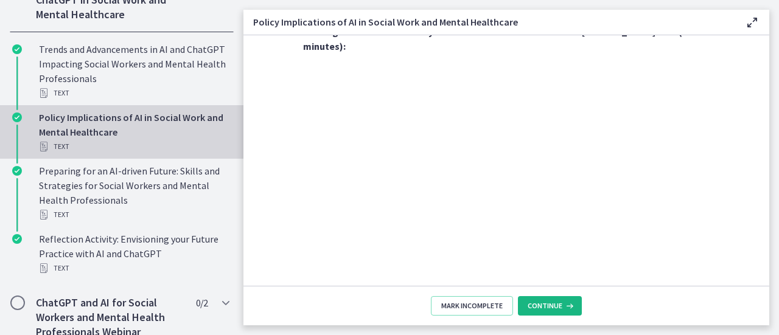
scroll to position [1096, 0]
click at [561, 315] on button "Continue" at bounding box center [550, 305] width 64 height 19
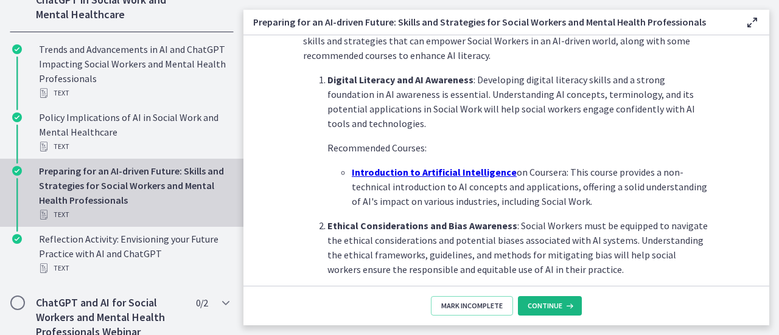
scroll to position [303, 0]
click at [454, 176] on u "Introduction to Artificial Intelligence" at bounding box center [434, 173] width 165 height 12
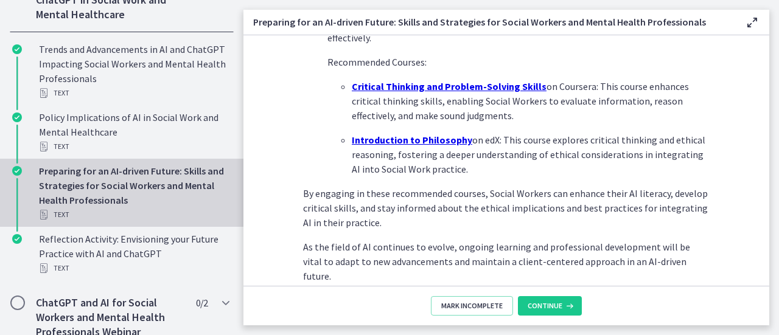
scroll to position [938, 0]
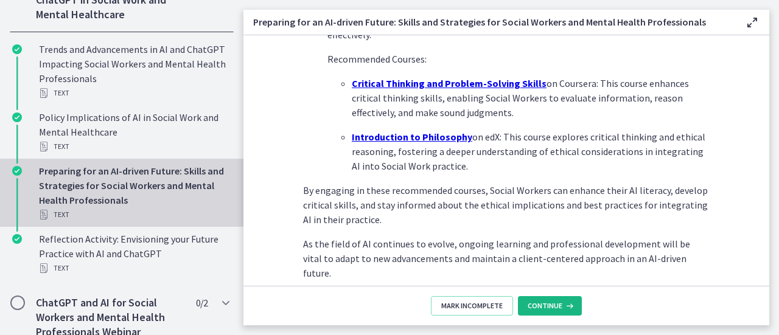
click at [563, 315] on button "Continue" at bounding box center [550, 305] width 64 height 19
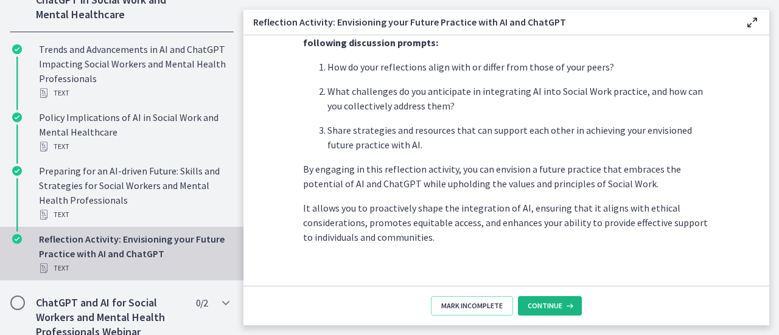
scroll to position [1141, 0]
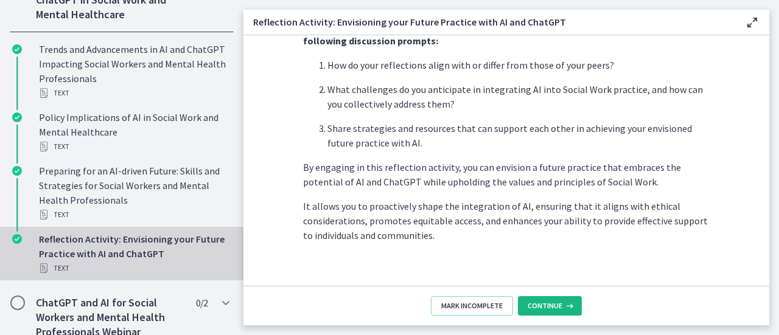
click at [572, 310] on icon at bounding box center [568, 306] width 12 height 10
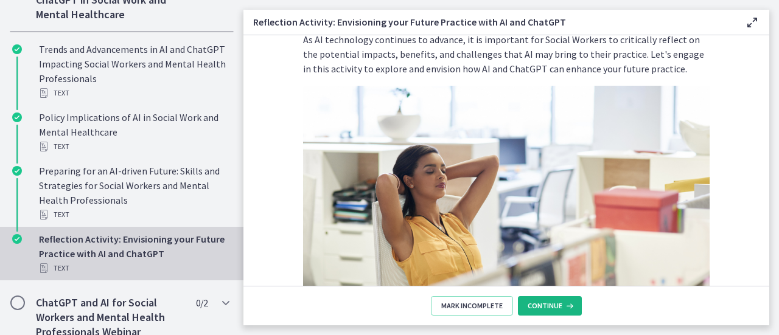
scroll to position [80, 0]
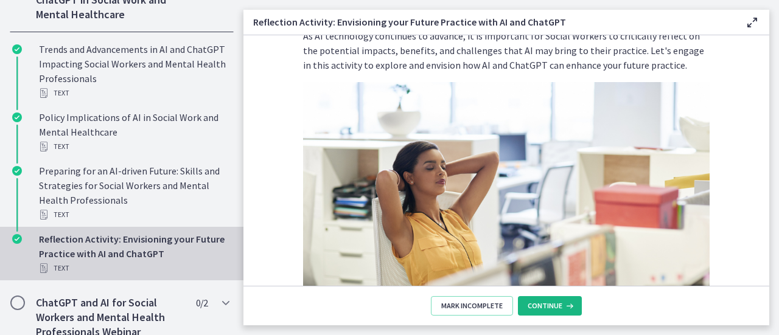
click at [550, 314] on button "Continue" at bounding box center [550, 305] width 64 height 19
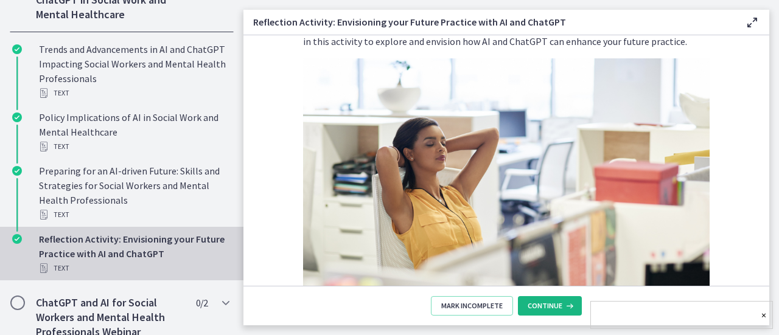
scroll to position [108, 0]
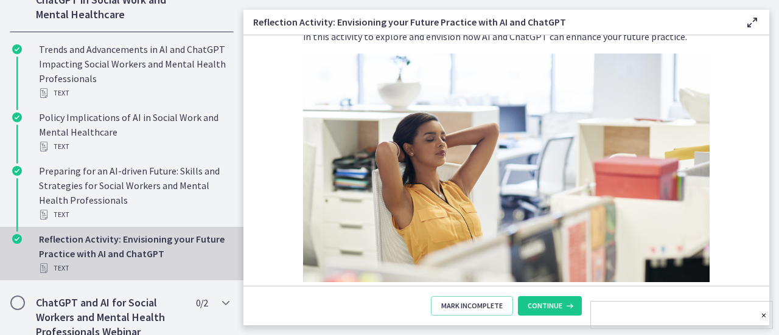
click at [742, 321] on div "×" at bounding box center [681, 315] width 183 height 28
click at [757, 322] on div "×" at bounding box center [681, 315] width 183 height 28
click at [769, 322] on div "×" at bounding box center [681, 315] width 183 height 28
click at [762, 318] on link "×" at bounding box center [763, 315] width 5 height 15
click at [481, 314] on button "Mark Incomplete" at bounding box center [472, 305] width 82 height 19
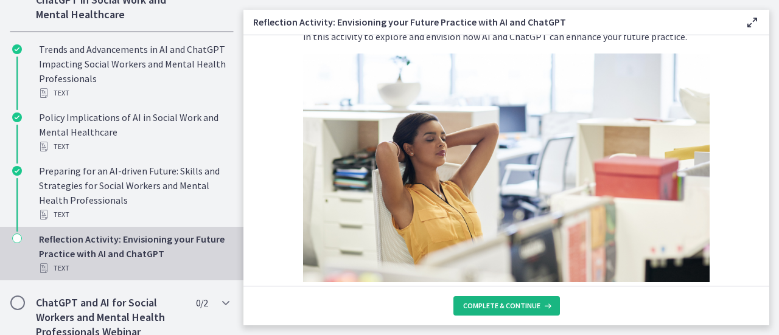
click at [526, 306] on span "Complete & continue" at bounding box center [501, 306] width 77 height 10
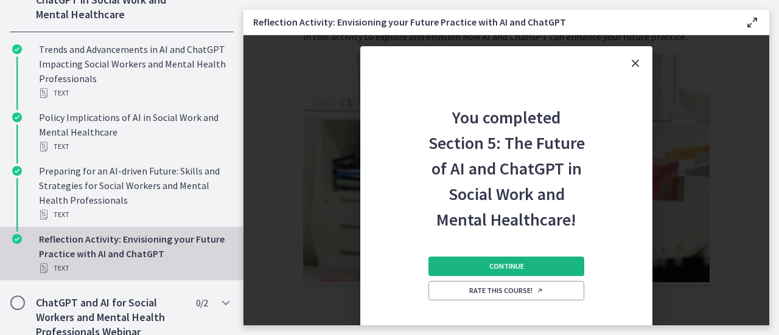
click at [550, 266] on button "Continue" at bounding box center [506, 266] width 156 height 19
